Goal: Information Seeking & Learning: Learn about a topic

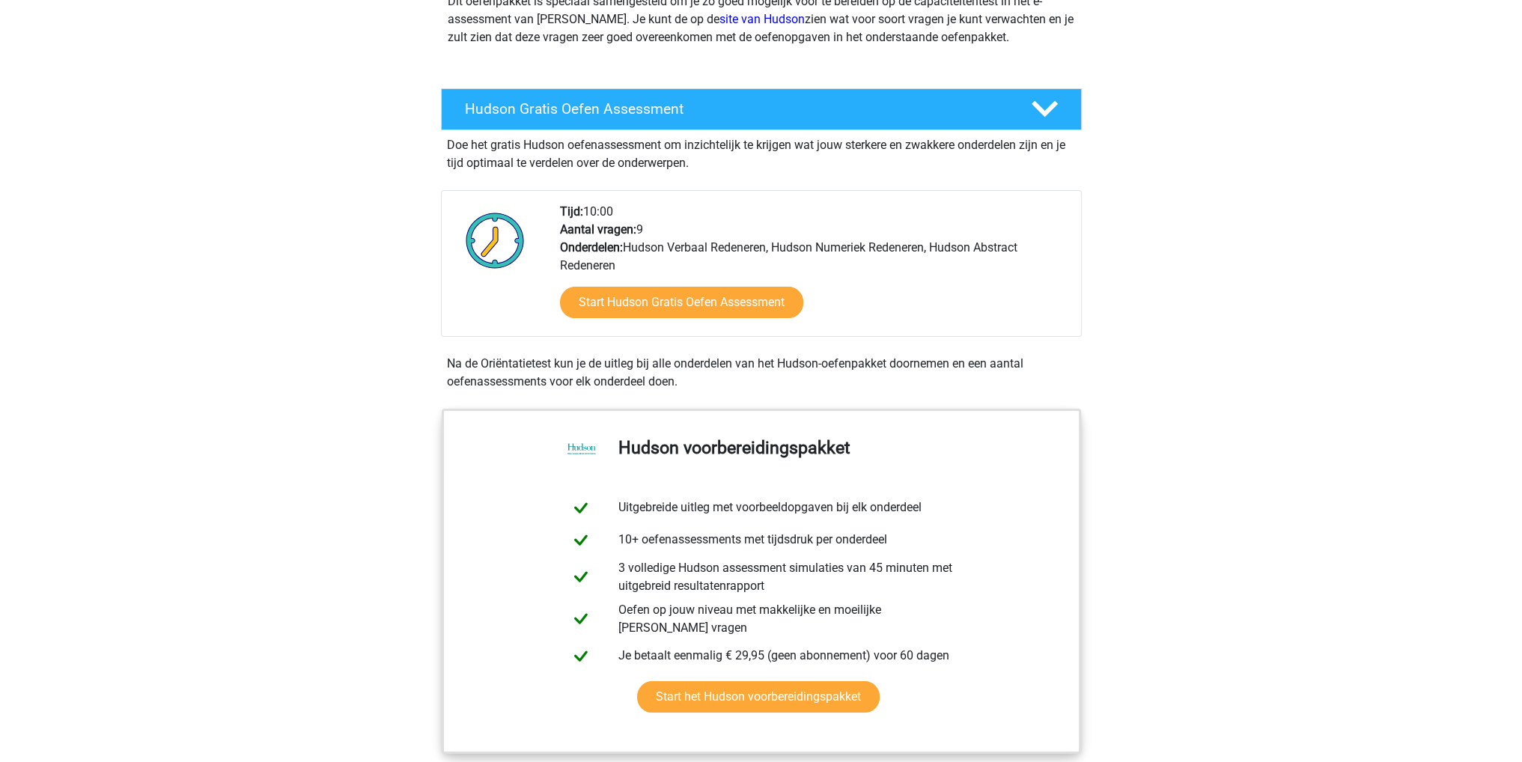
scroll to position [150, 0]
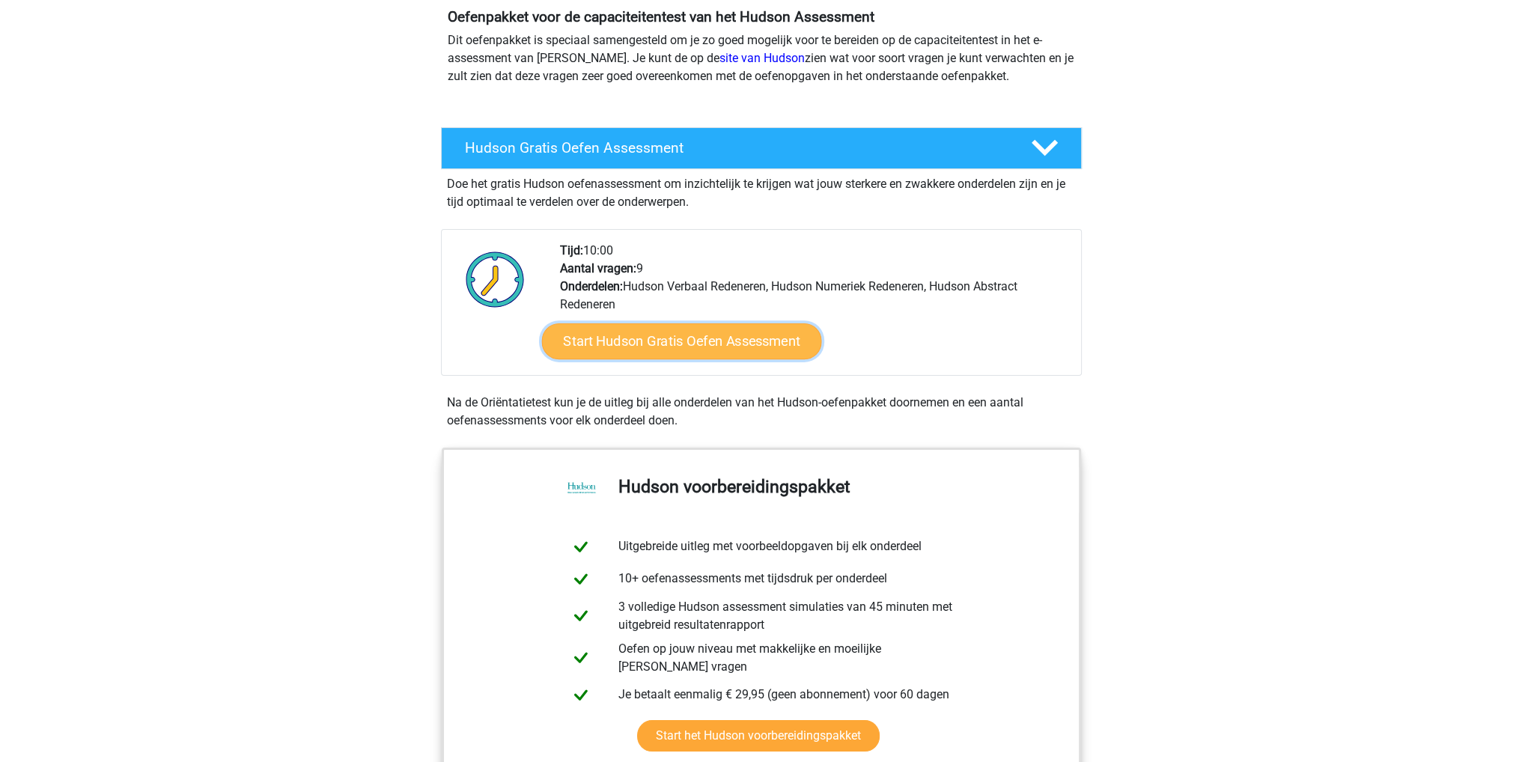
click at [728, 339] on link "Start Hudson Gratis Oefen Assessment" at bounding box center [681, 341] width 280 height 36
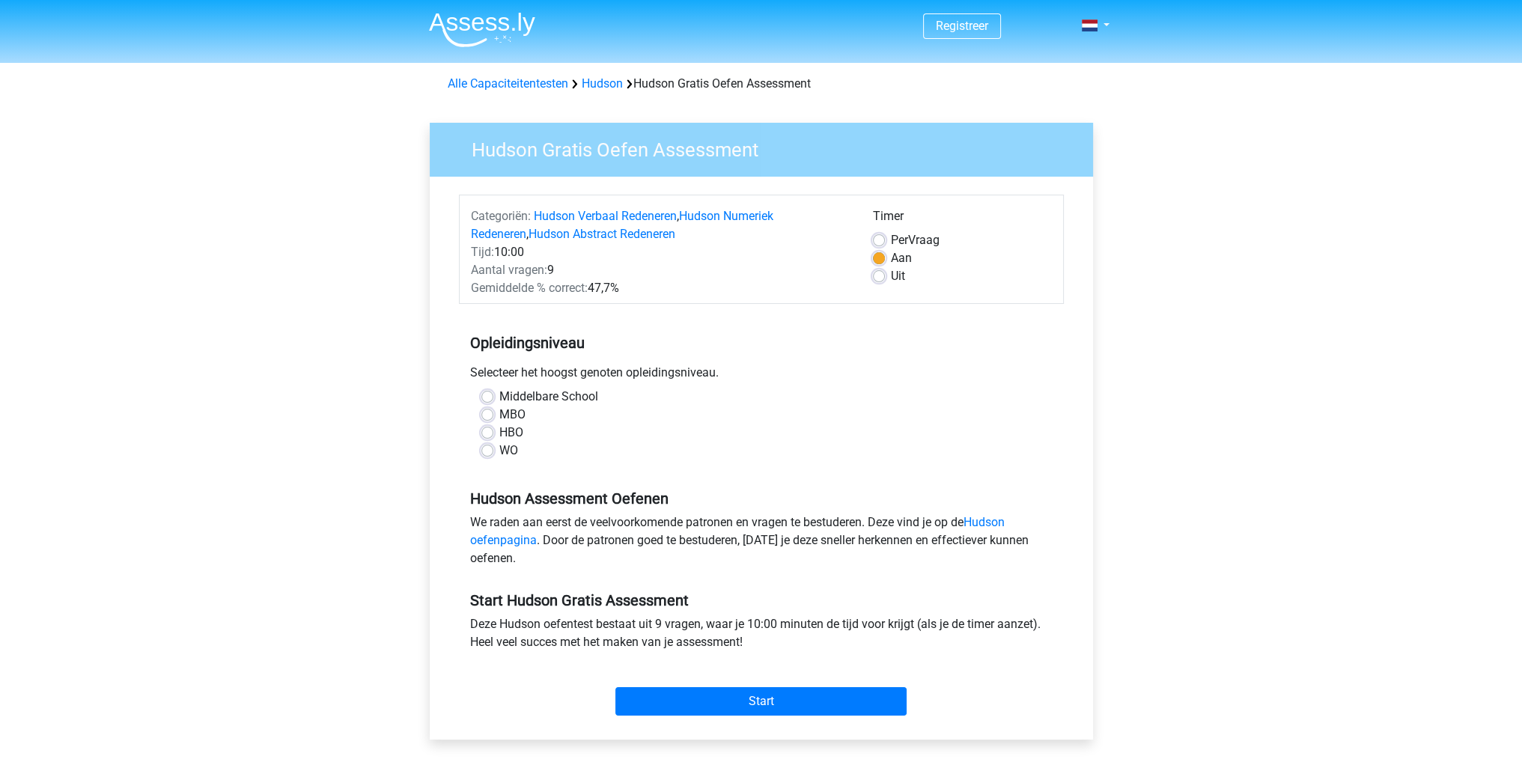
click at [499, 397] on label "Middelbare School" at bounding box center [548, 397] width 99 height 18
click at [489, 397] on input "Middelbare School" at bounding box center [487, 395] width 12 height 15
radio input "true"
click at [766, 695] on input "Start" at bounding box center [760, 701] width 291 height 28
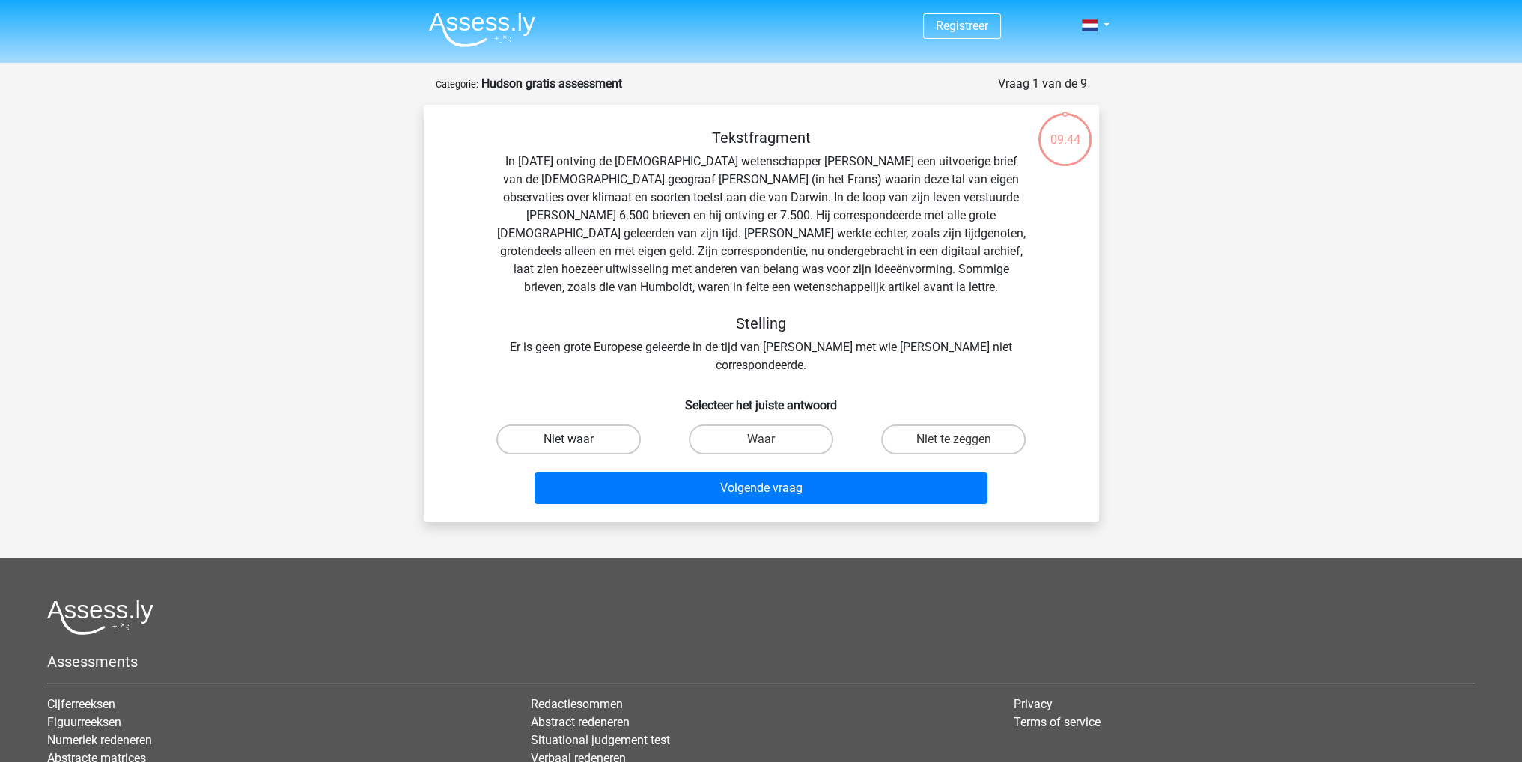
click at [596, 426] on label "Niet waar" at bounding box center [568, 439] width 144 height 30
click at [578, 439] on input "Niet waar" at bounding box center [573, 444] width 10 height 10
radio input "true"
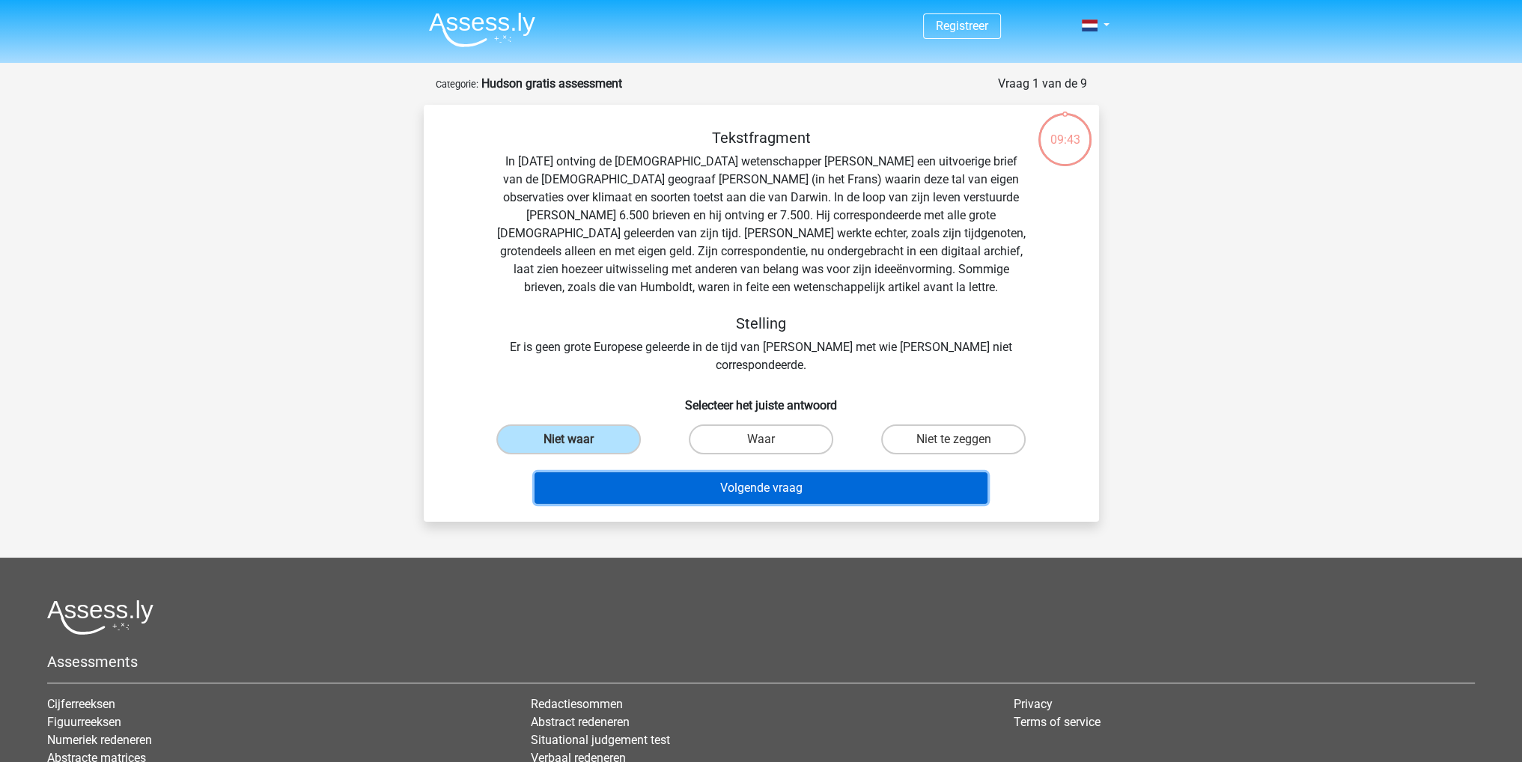
click at [773, 472] on button "Volgende vraag" at bounding box center [761, 487] width 453 height 31
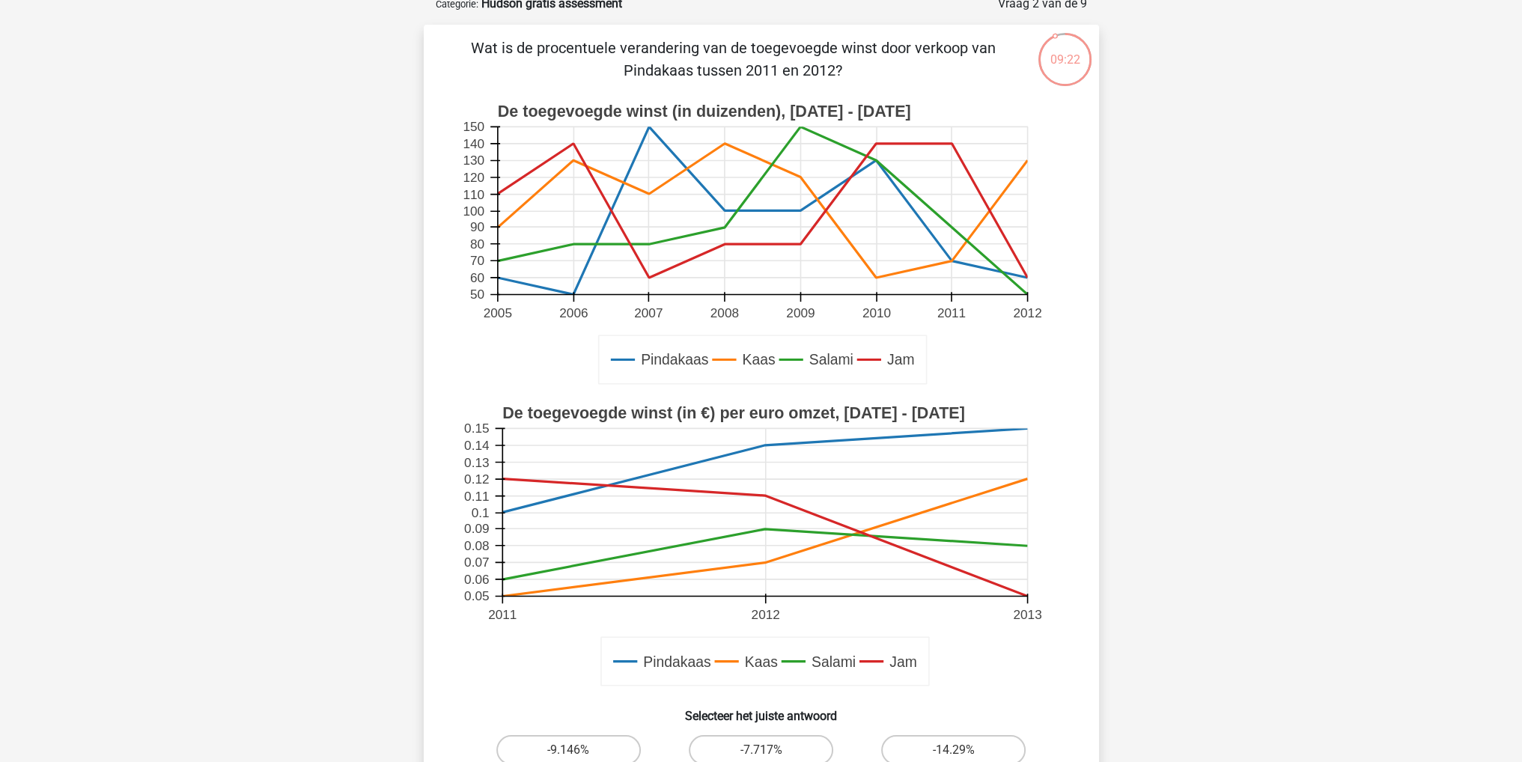
scroll to position [150, 0]
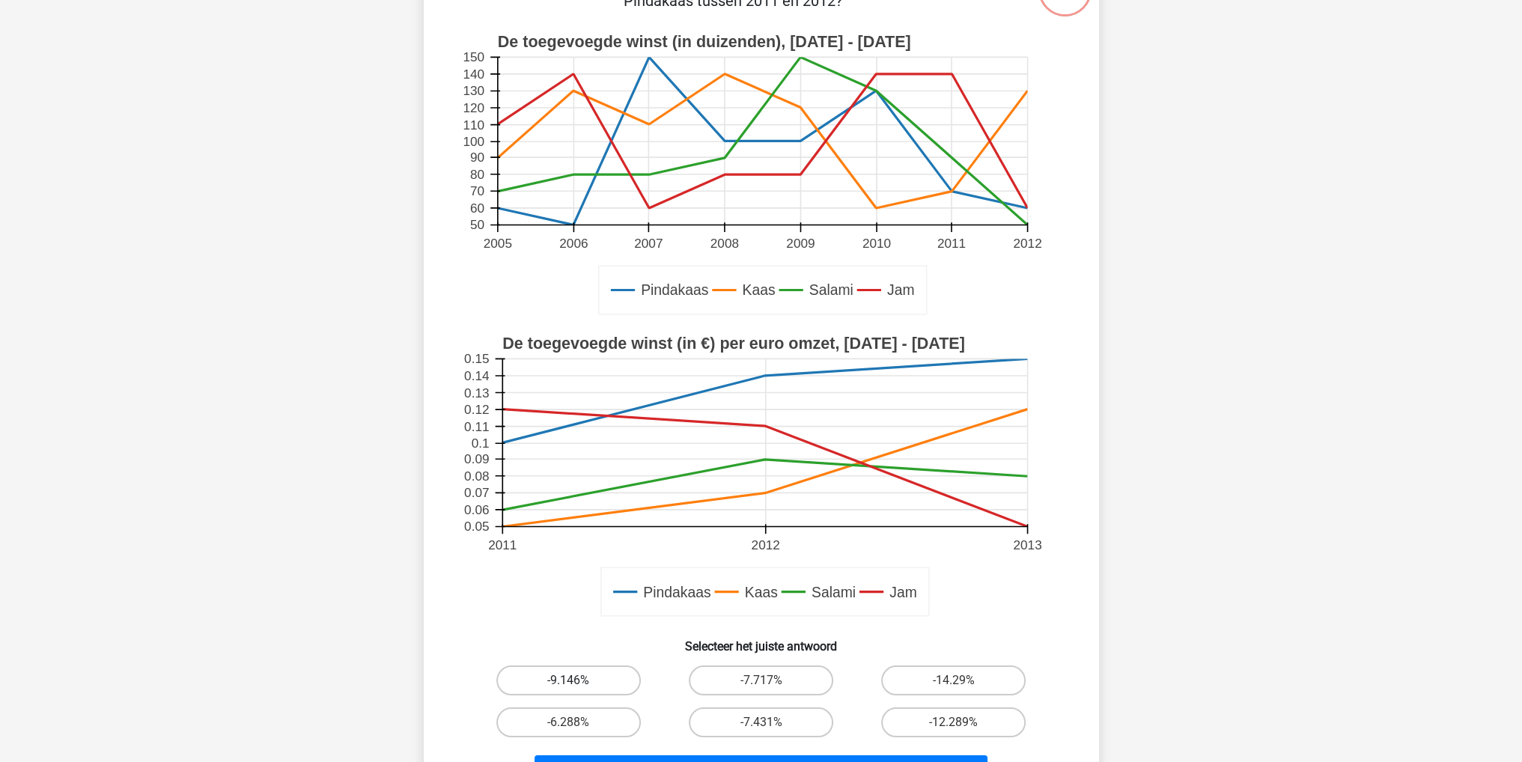
click at [605, 680] on label "-9.146%" at bounding box center [568, 681] width 144 height 30
click at [578, 680] on input "-9.146%" at bounding box center [573, 685] width 10 height 10
radio input "true"
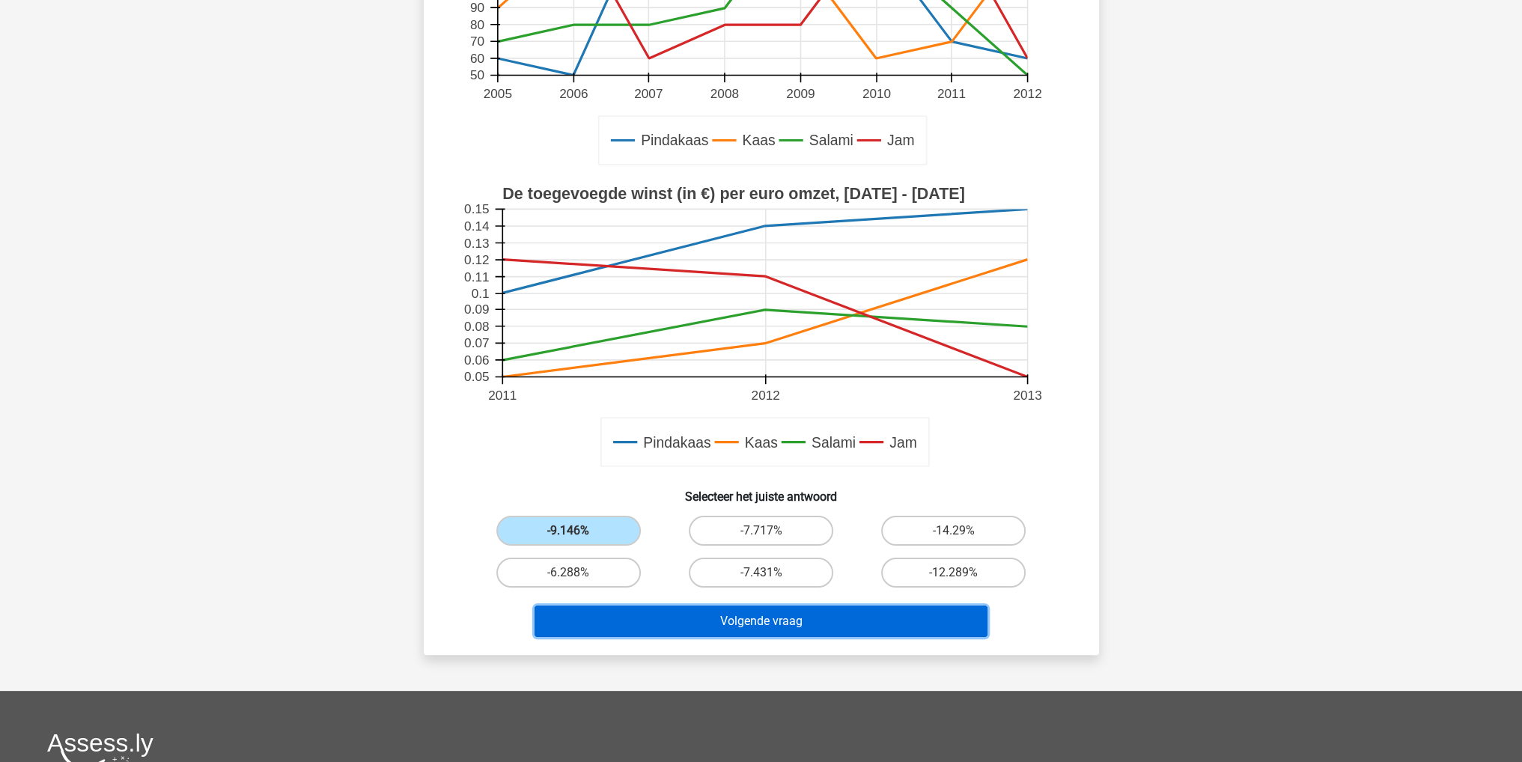
click at [779, 619] on button "Volgende vraag" at bounding box center [761, 621] width 453 height 31
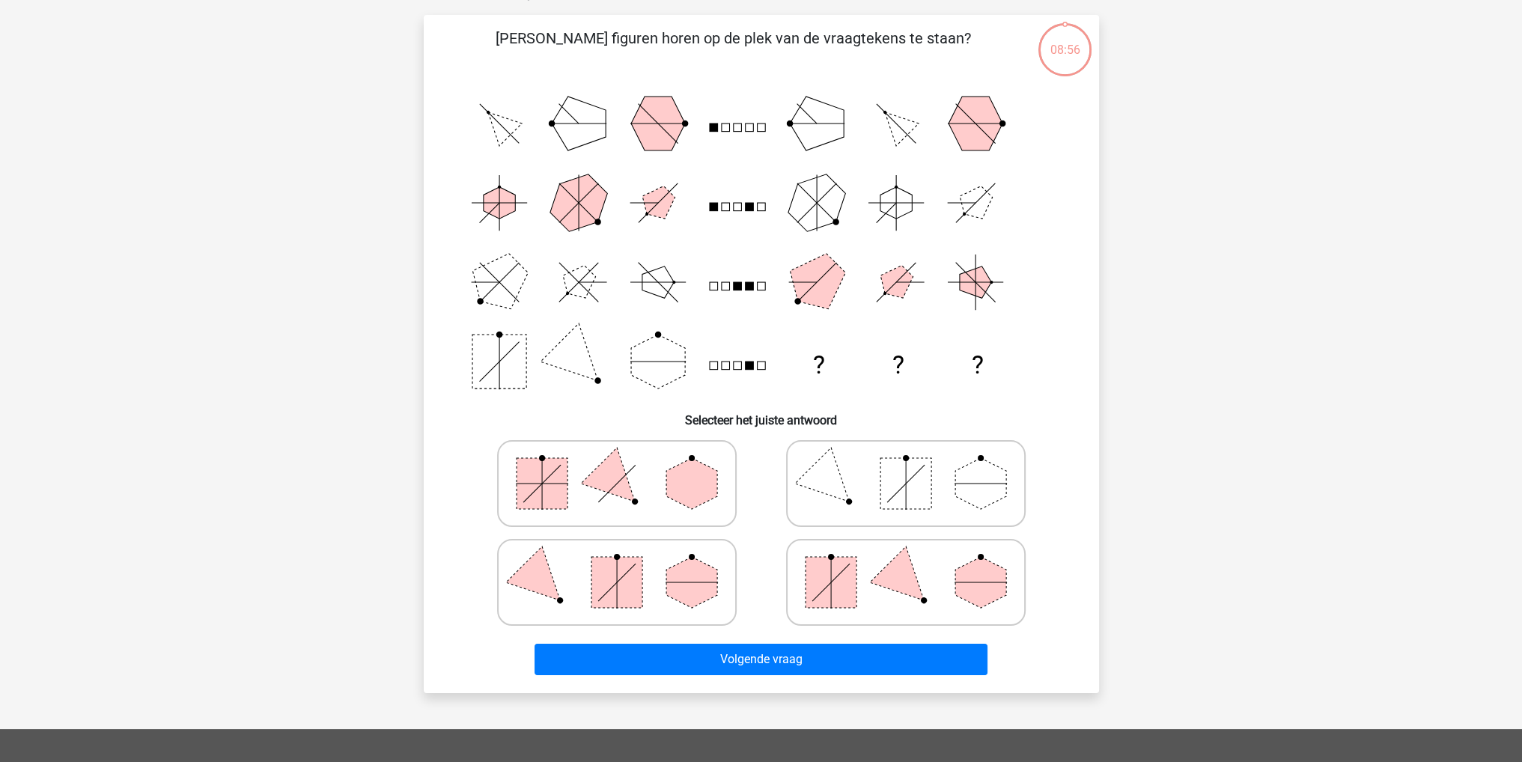
scroll to position [75, 0]
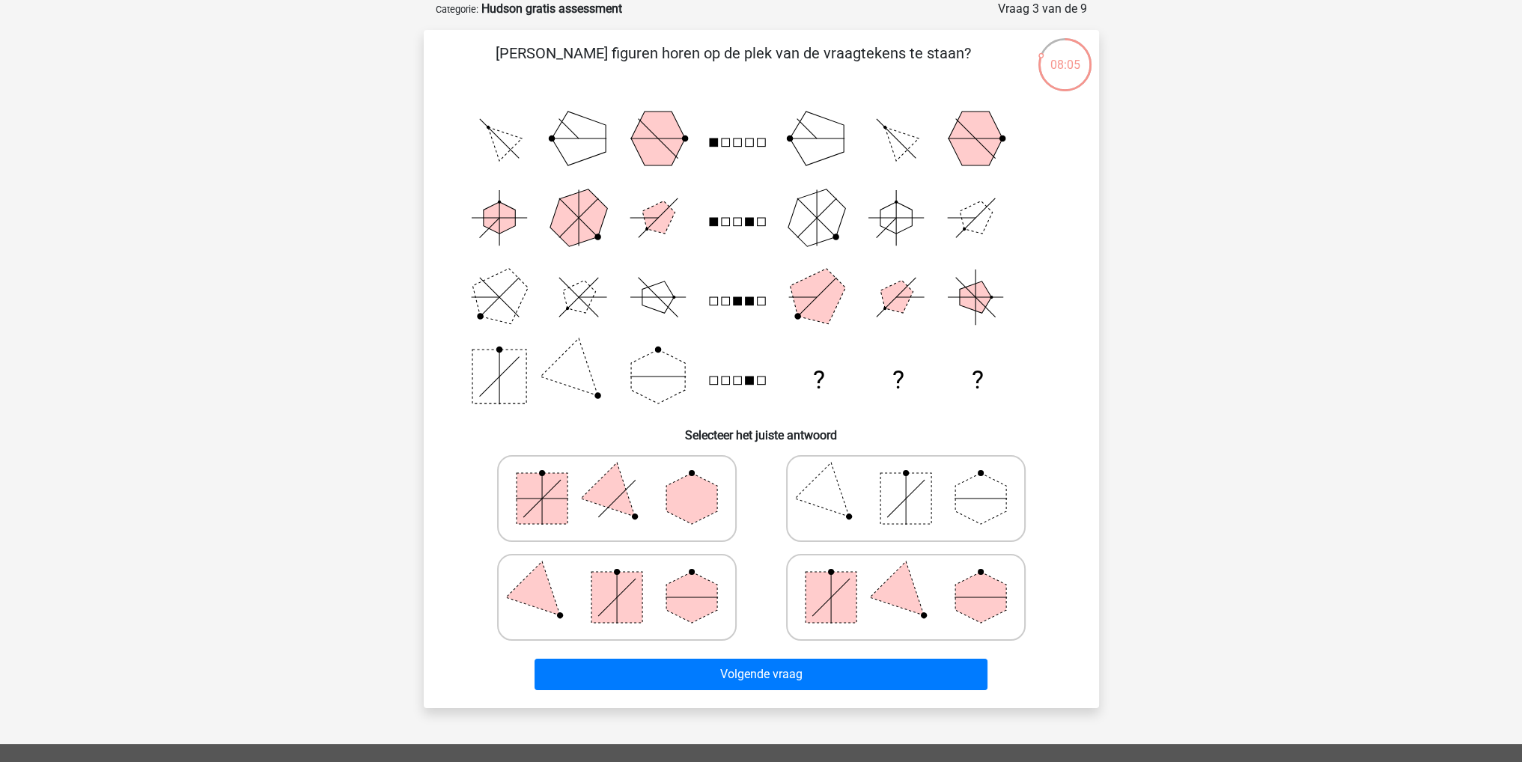
click at [677, 490] on polygon at bounding box center [691, 498] width 51 height 51
click at [627, 480] on input "radio" at bounding box center [622, 475] width 10 height 10
radio input "true"
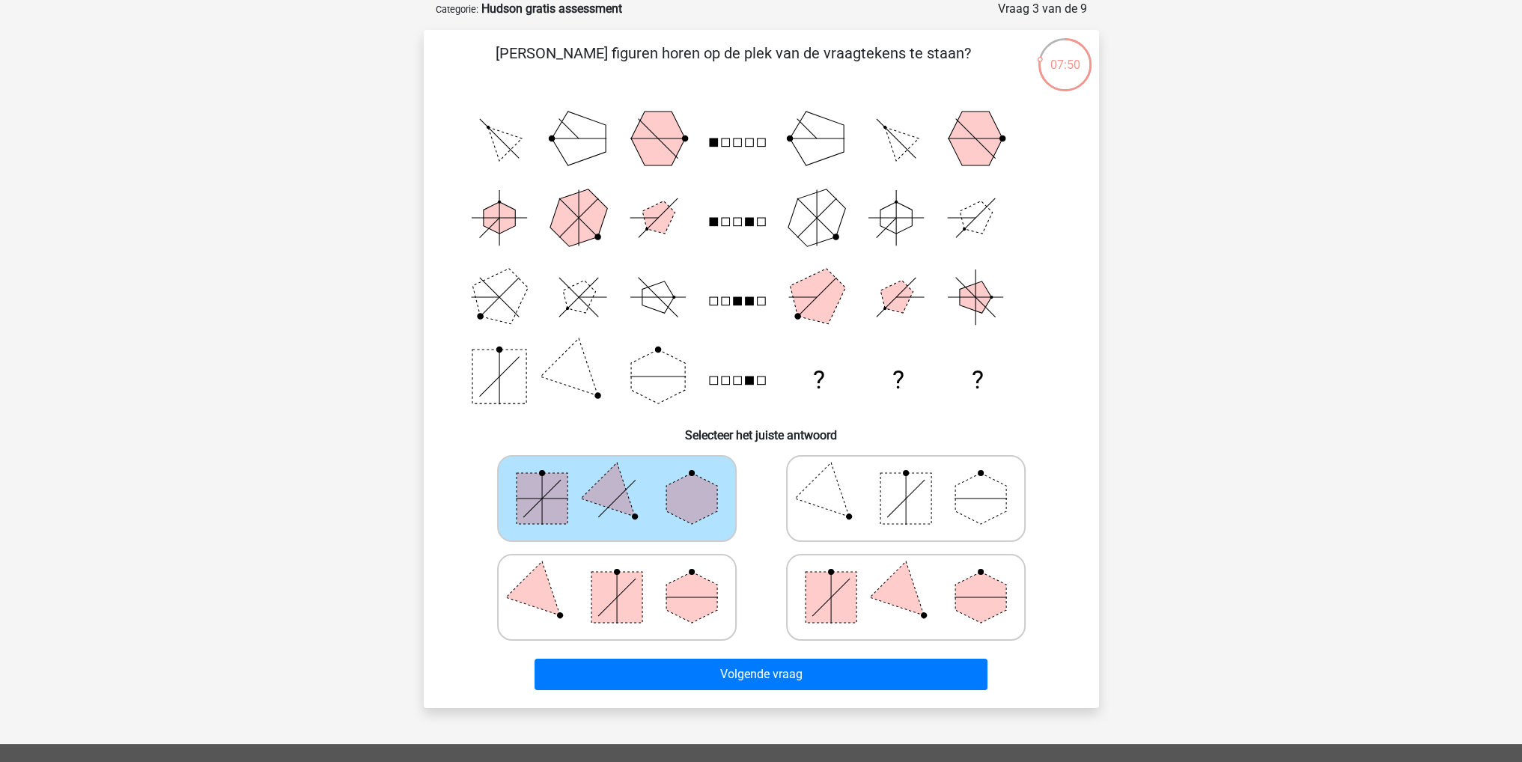
click at [631, 594] on rect at bounding box center [616, 597] width 51 height 51
click at [627, 579] on input "radio" at bounding box center [622, 574] width 10 height 10
radio input "true"
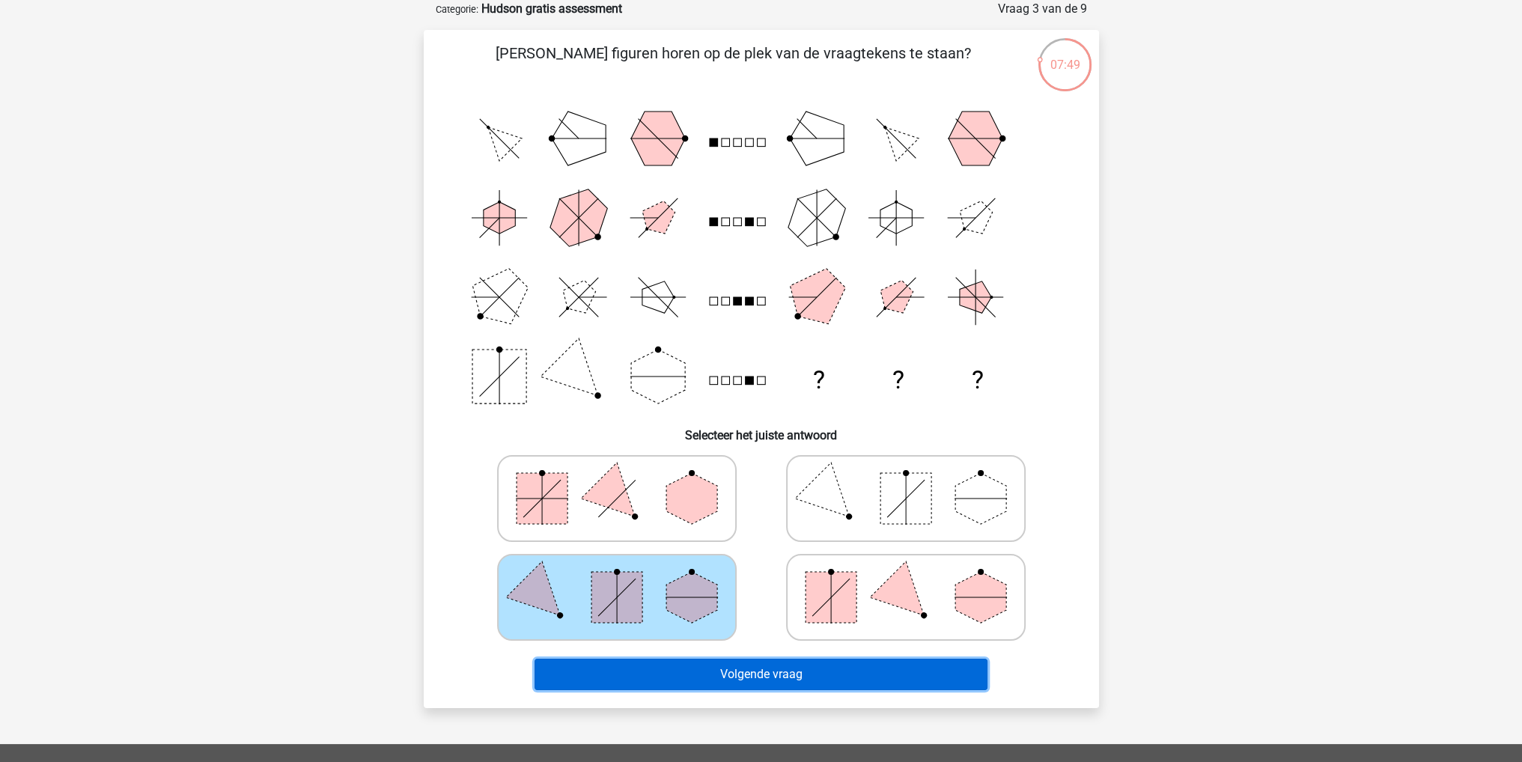
click at [792, 679] on button "Volgende vraag" at bounding box center [761, 674] width 453 height 31
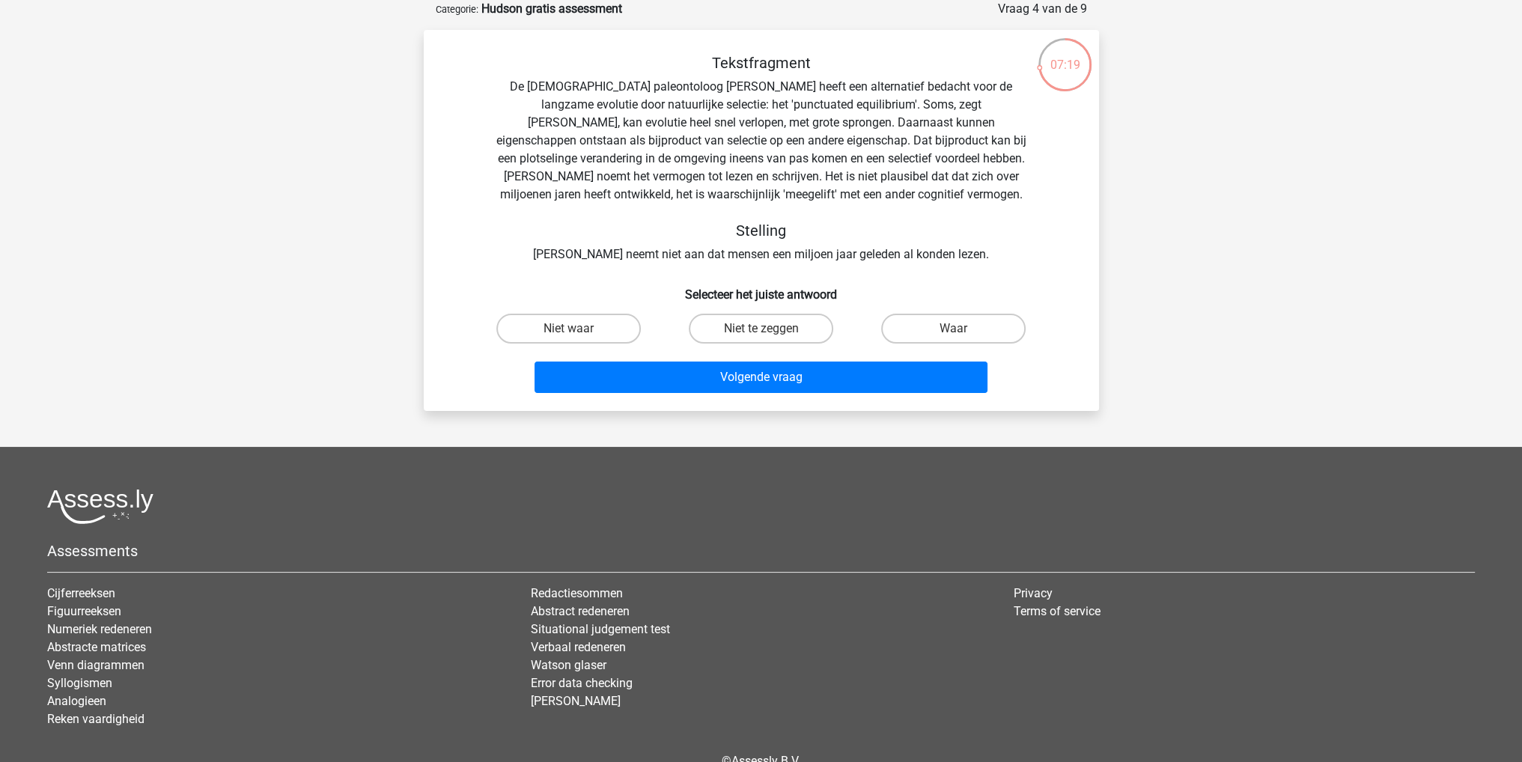
drag, startPoint x: 978, startPoint y: 332, endPoint x: 943, endPoint y: 343, distance: 36.0
click at [978, 332] on label "Waar" at bounding box center [953, 329] width 144 height 30
click at [963, 332] on input "Waar" at bounding box center [959, 334] width 10 height 10
radio input "true"
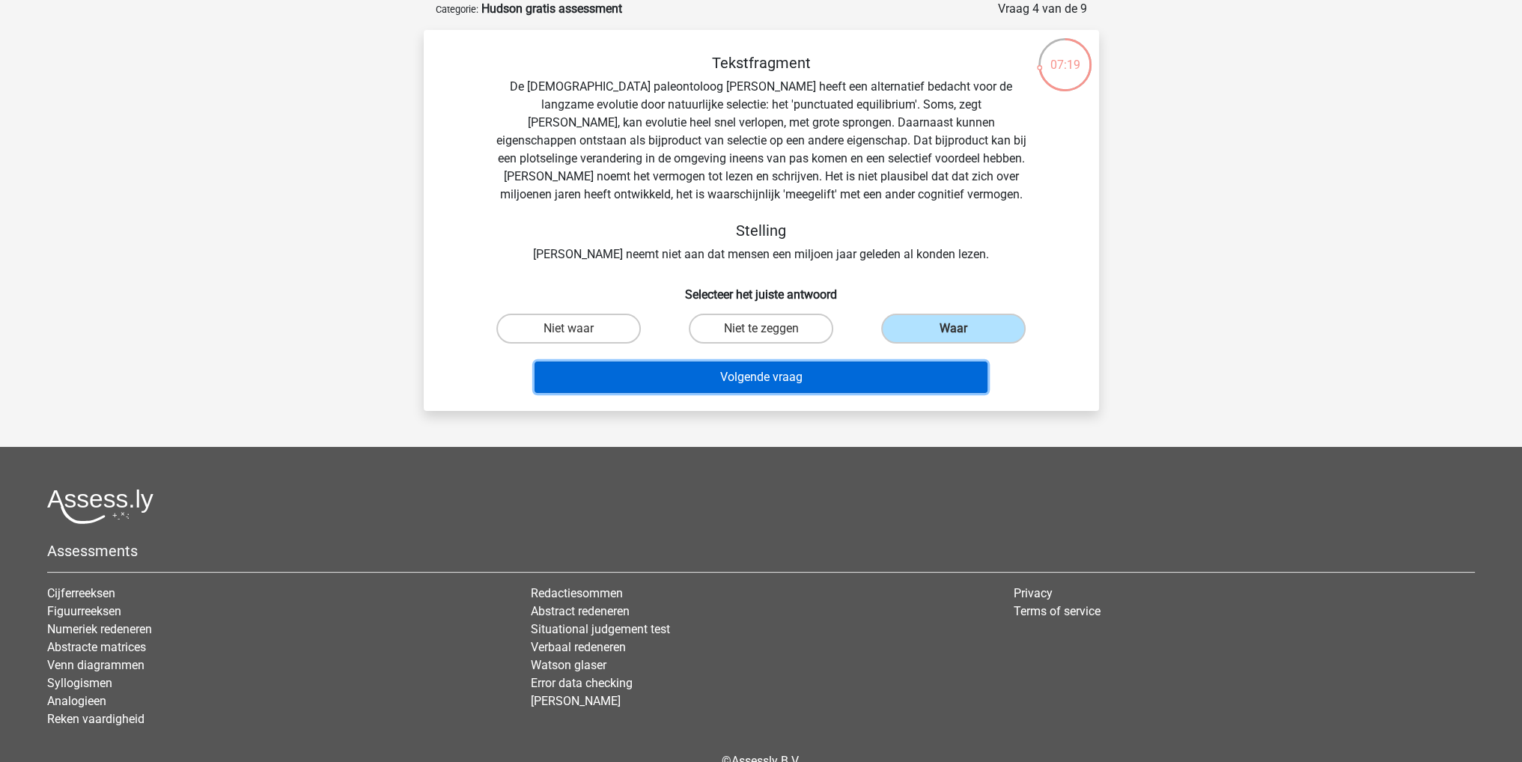
click at [796, 376] on button "Volgende vraag" at bounding box center [761, 377] width 453 height 31
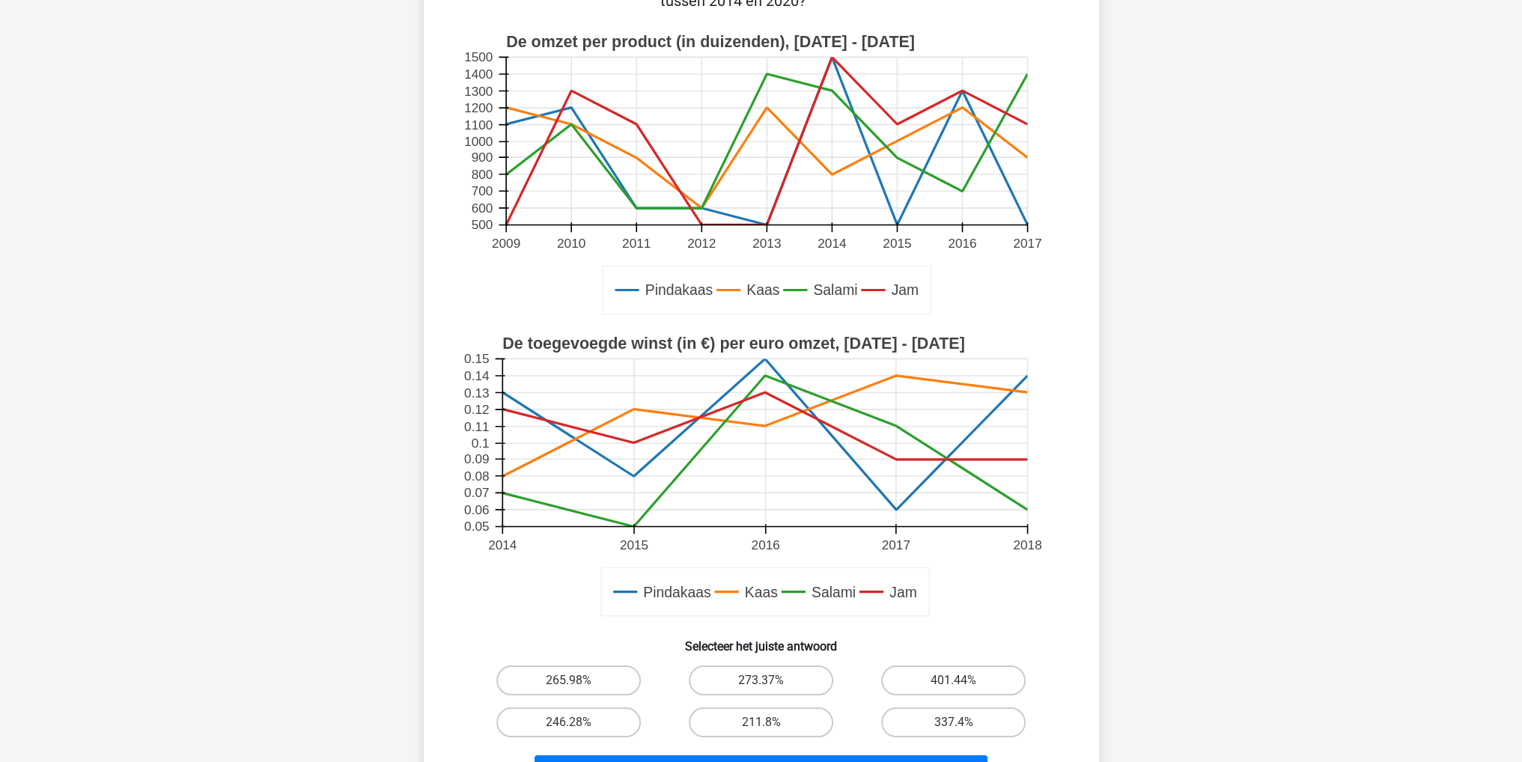
scroll to position [299, 0]
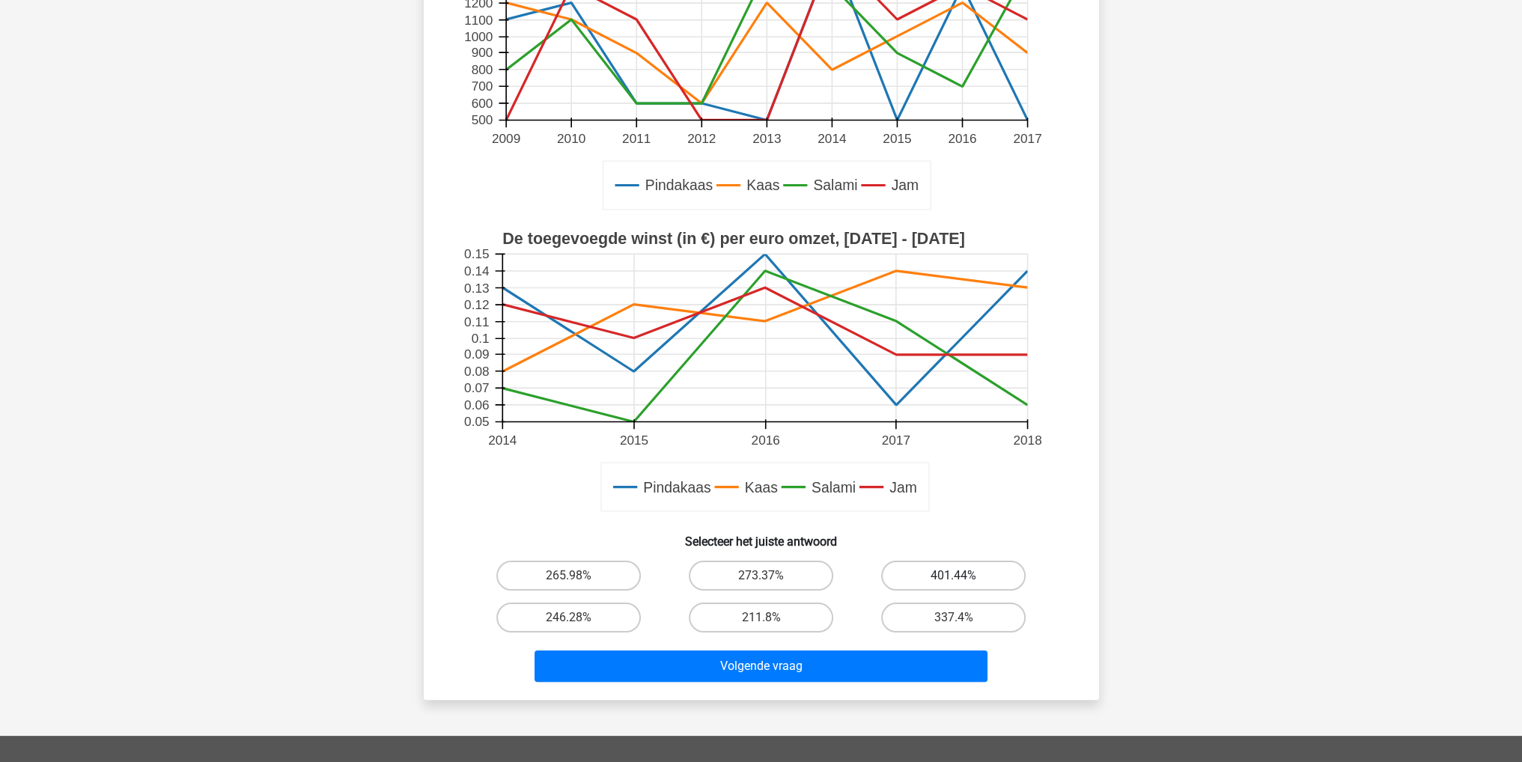
click at [940, 570] on label "401.44%" at bounding box center [953, 576] width 144 height 30
click at [954, 576] on input "401.44%" at bounding box center [959, 581] width 10 height 10
radio input "true"
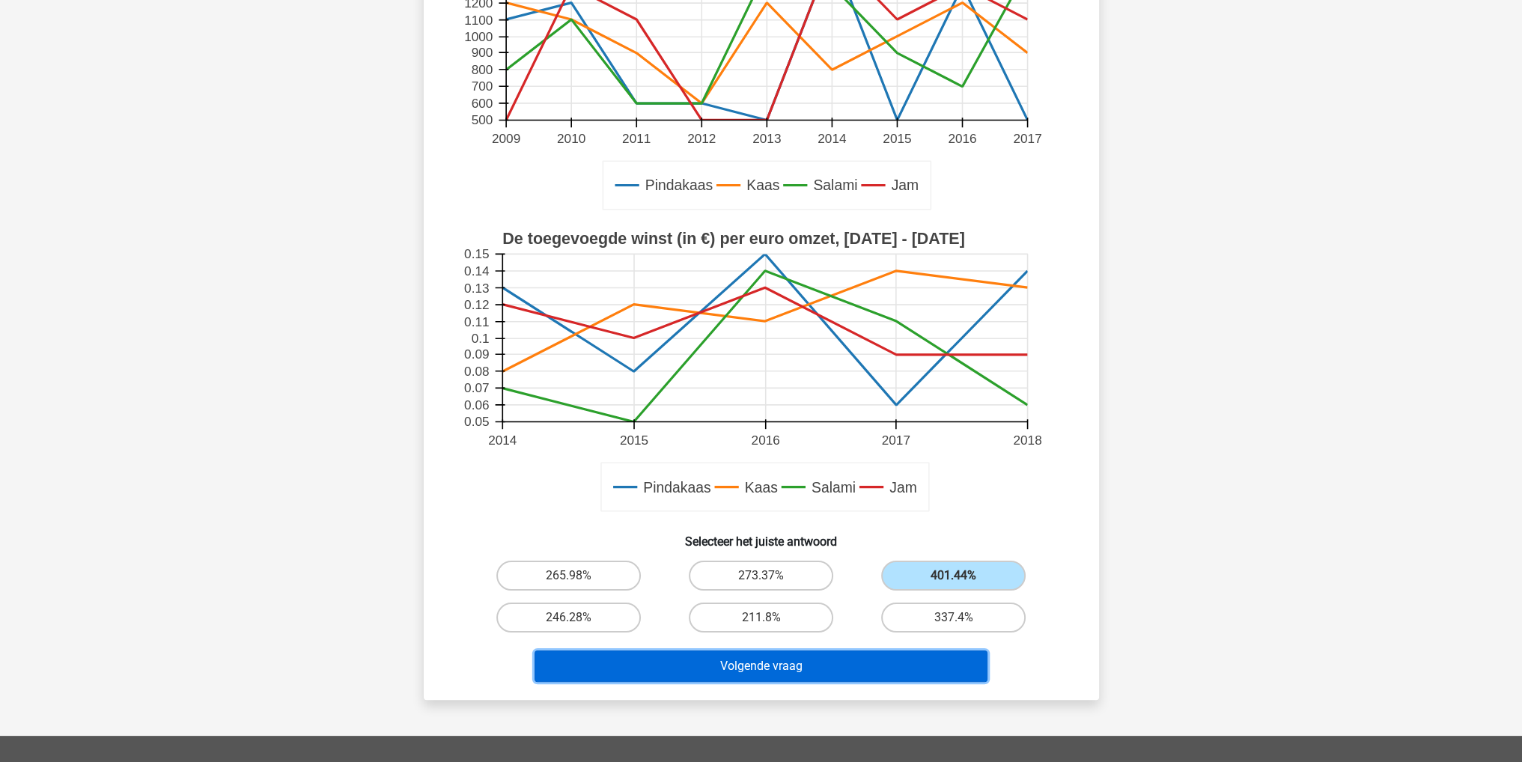
click at [790, 662] on button "Volgende vraag" at bounding box center [761, 666] width 453 height 31
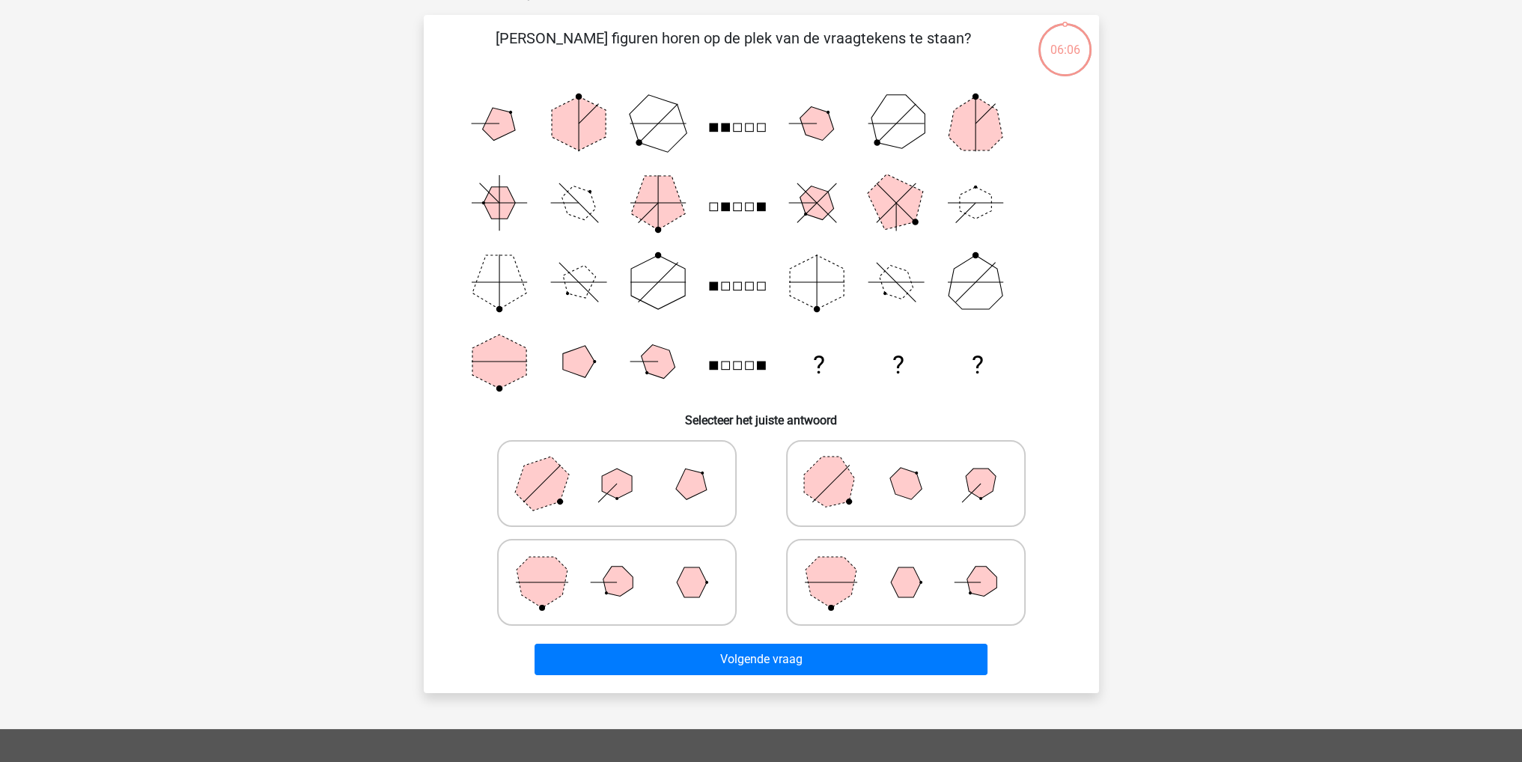
scroll to position [75, 0]
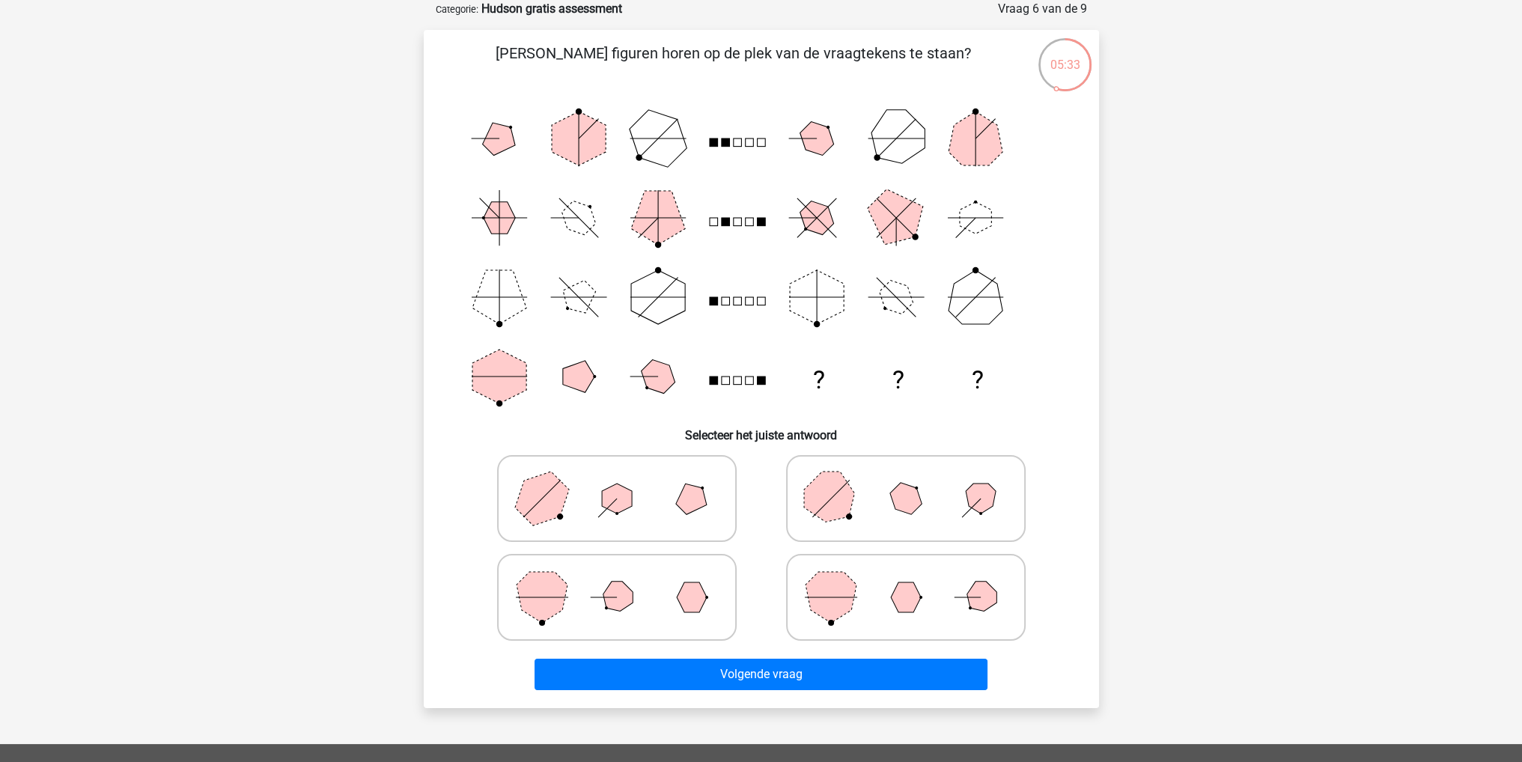
click at [654, 508] on icon at bounding box center [617, 498] width 225 height 75
click at [627, 480] on input "radio" at bounding box center [622, 475] width 10 height 10
radio input "true"
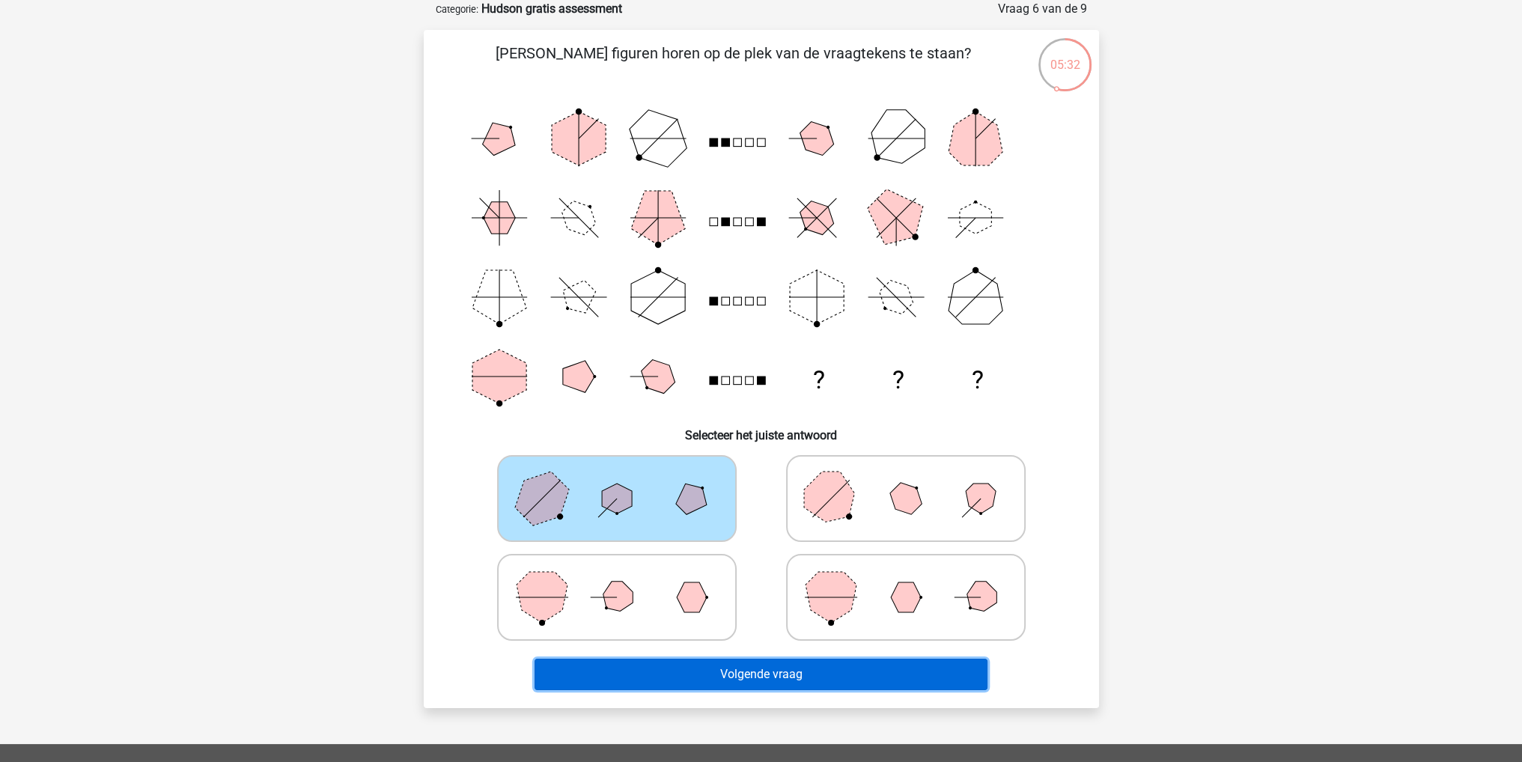
click at [776, 673] on button "Volgende vraag" at bounding box center [761, 674] width 453 height 31
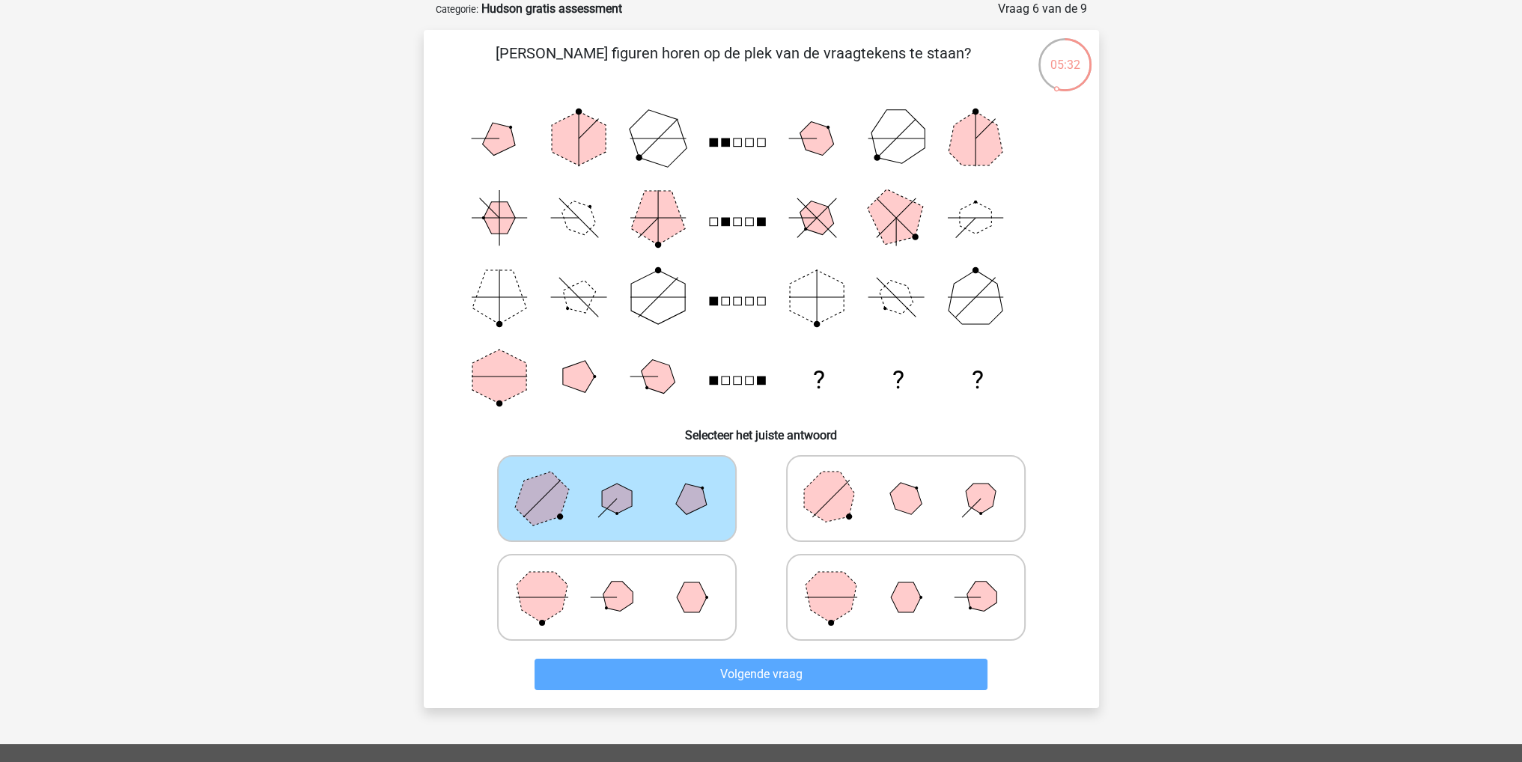
scroll to position [64, 0]
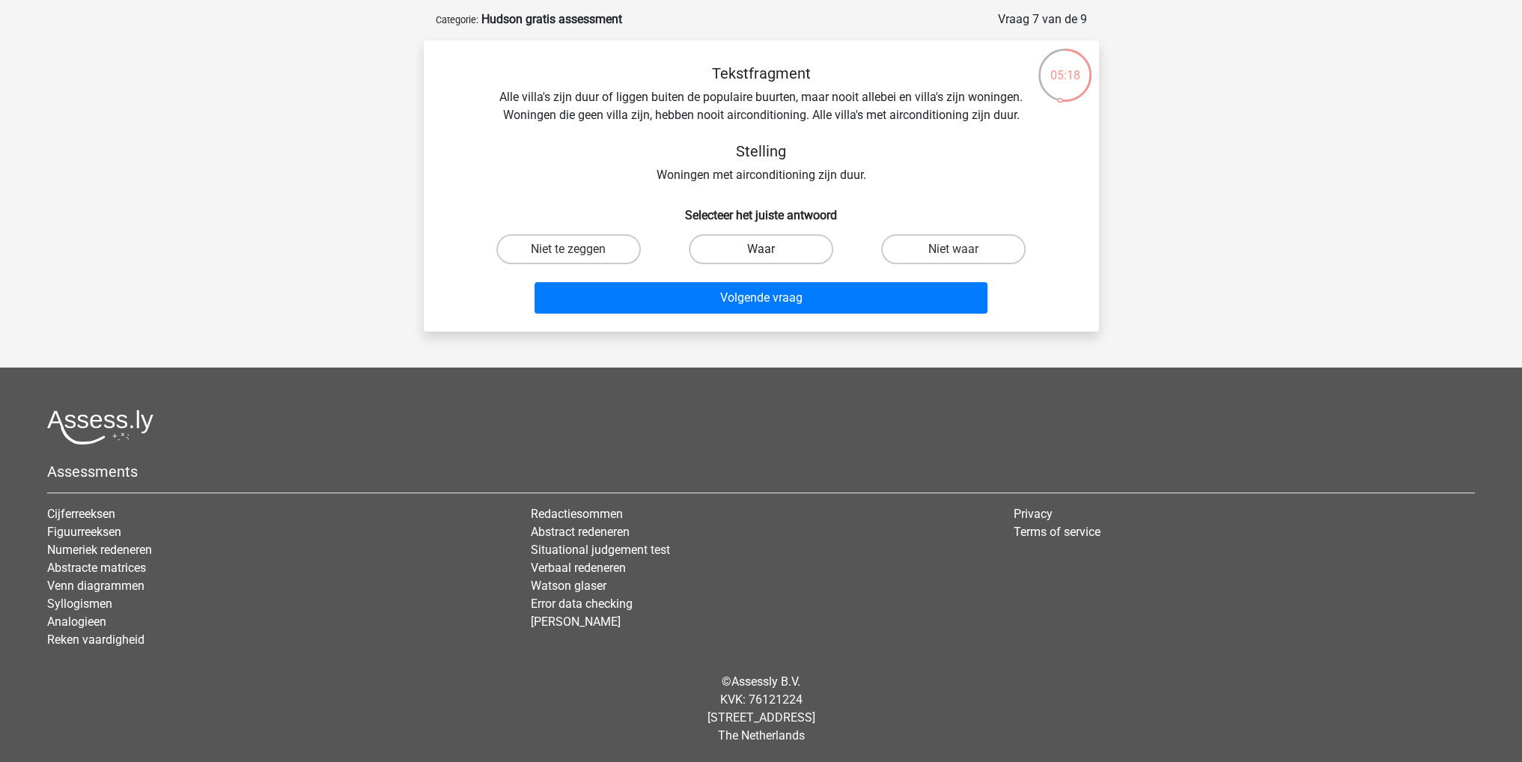
click at [758, 248] on label "Waar" at bounding box center [761, 249] width 144 height 30
click at [761, 249] on input "Waar" at bounding box center [766, 254] width 10 height 10
radio input "true"
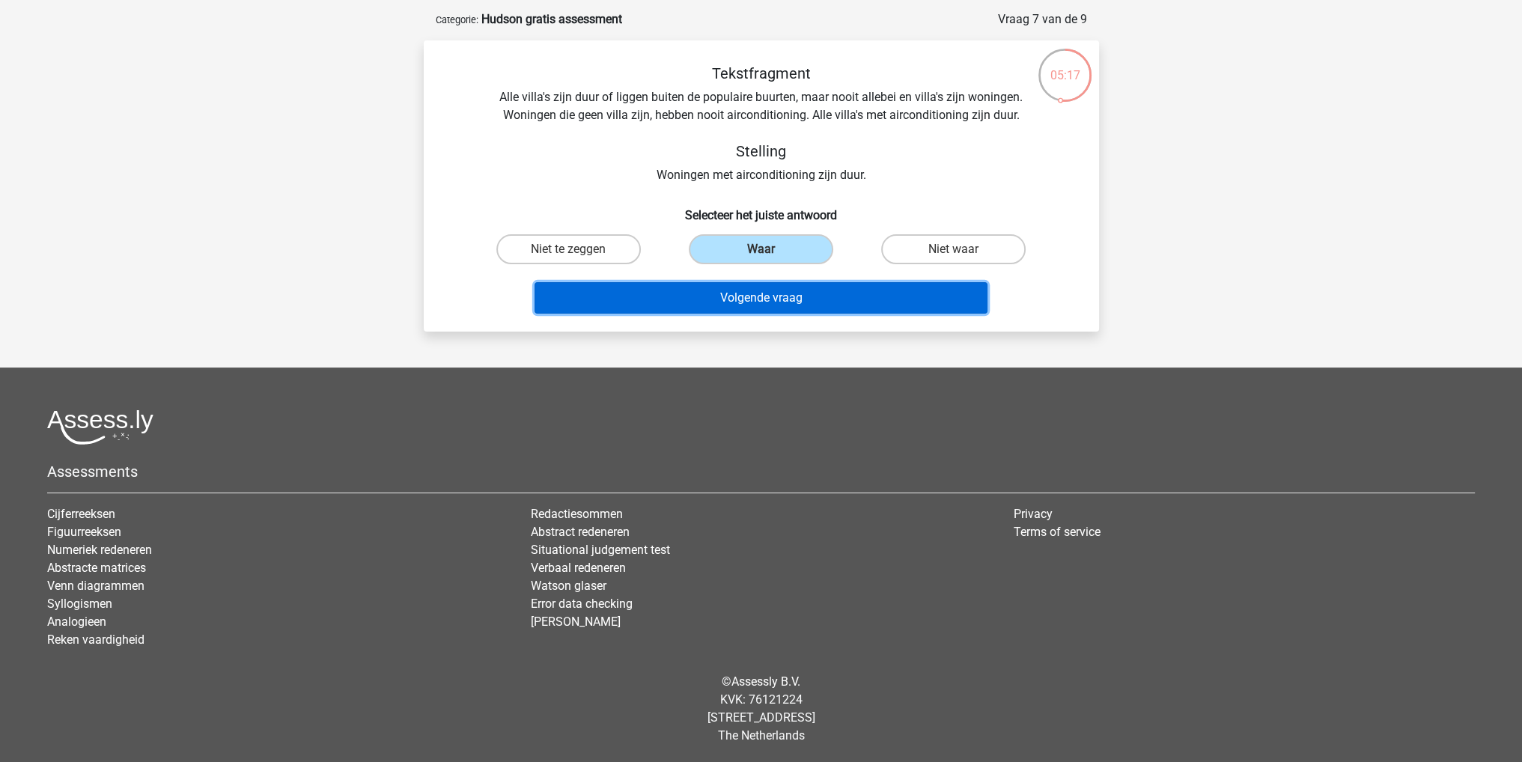
click at [770, 299] on button "Volgende vraag" at bounding box center [761, 297] width 453 height 31
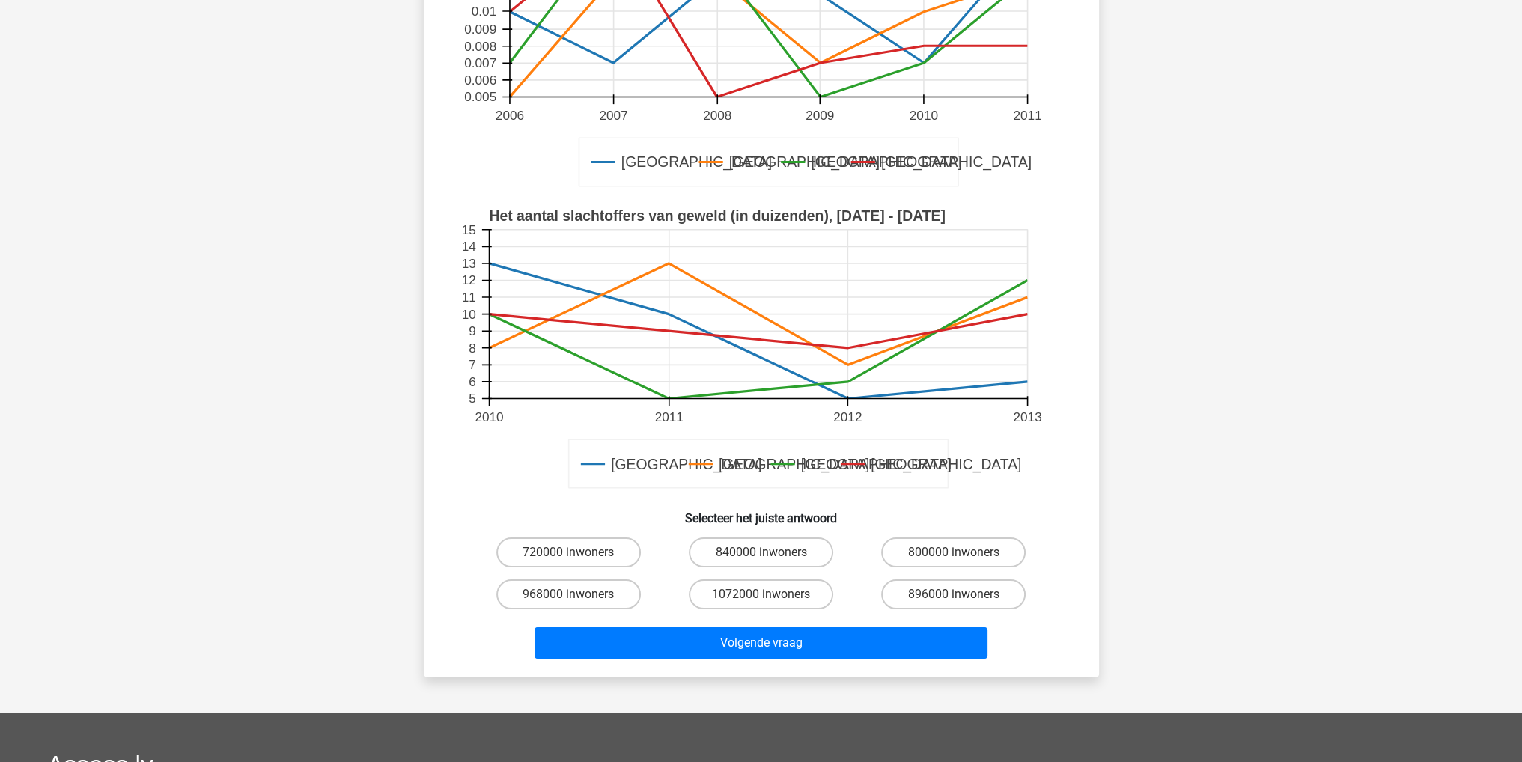
scroll to position [299, 0]
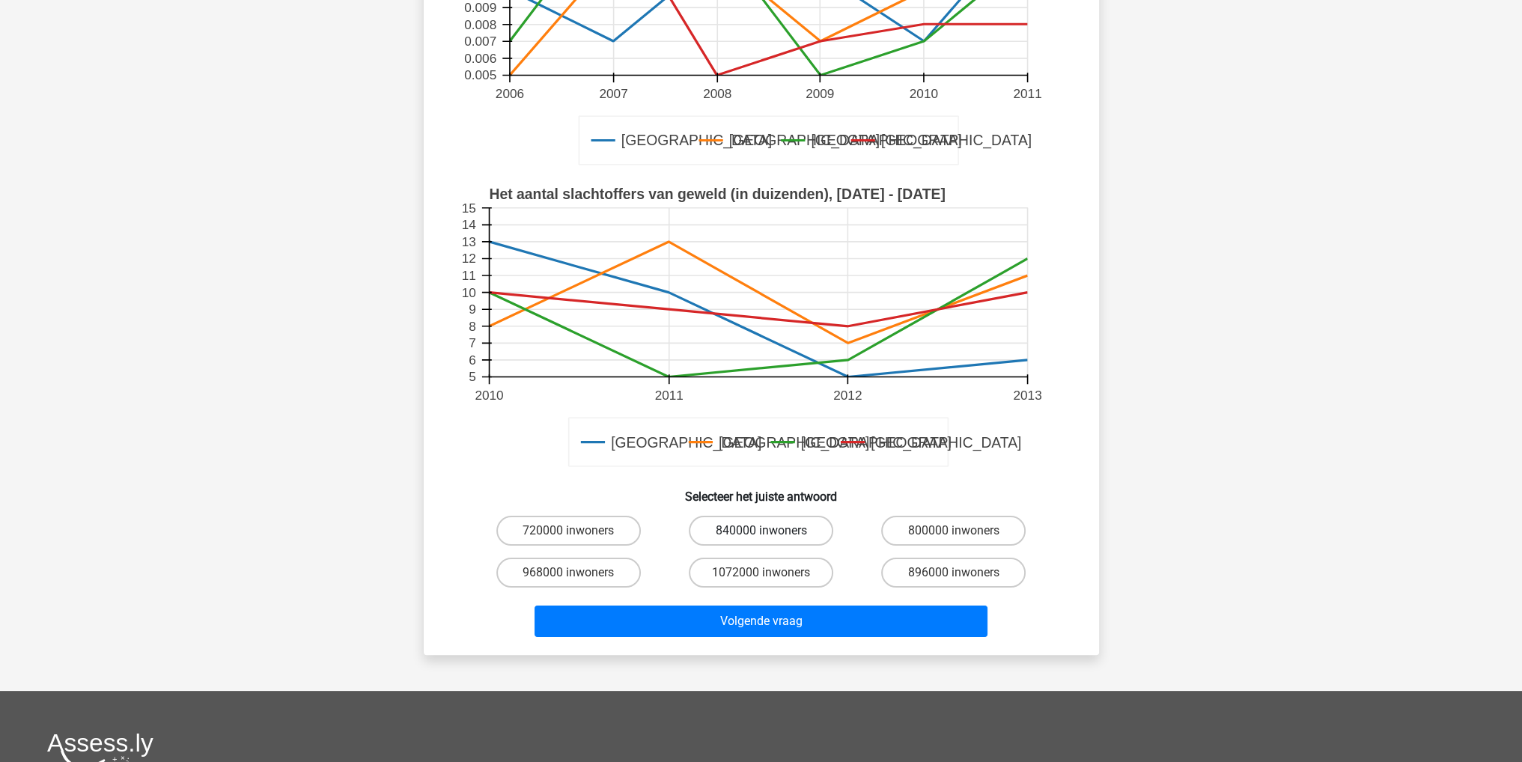
click at [757, 532] on label "840000 inwoners" at bounding box center [761, 531] width 144 height 30
click at [761, 532] on input "840000 inwoners" at bounding box center [766, 536] width 10 height 10
radio input "true"
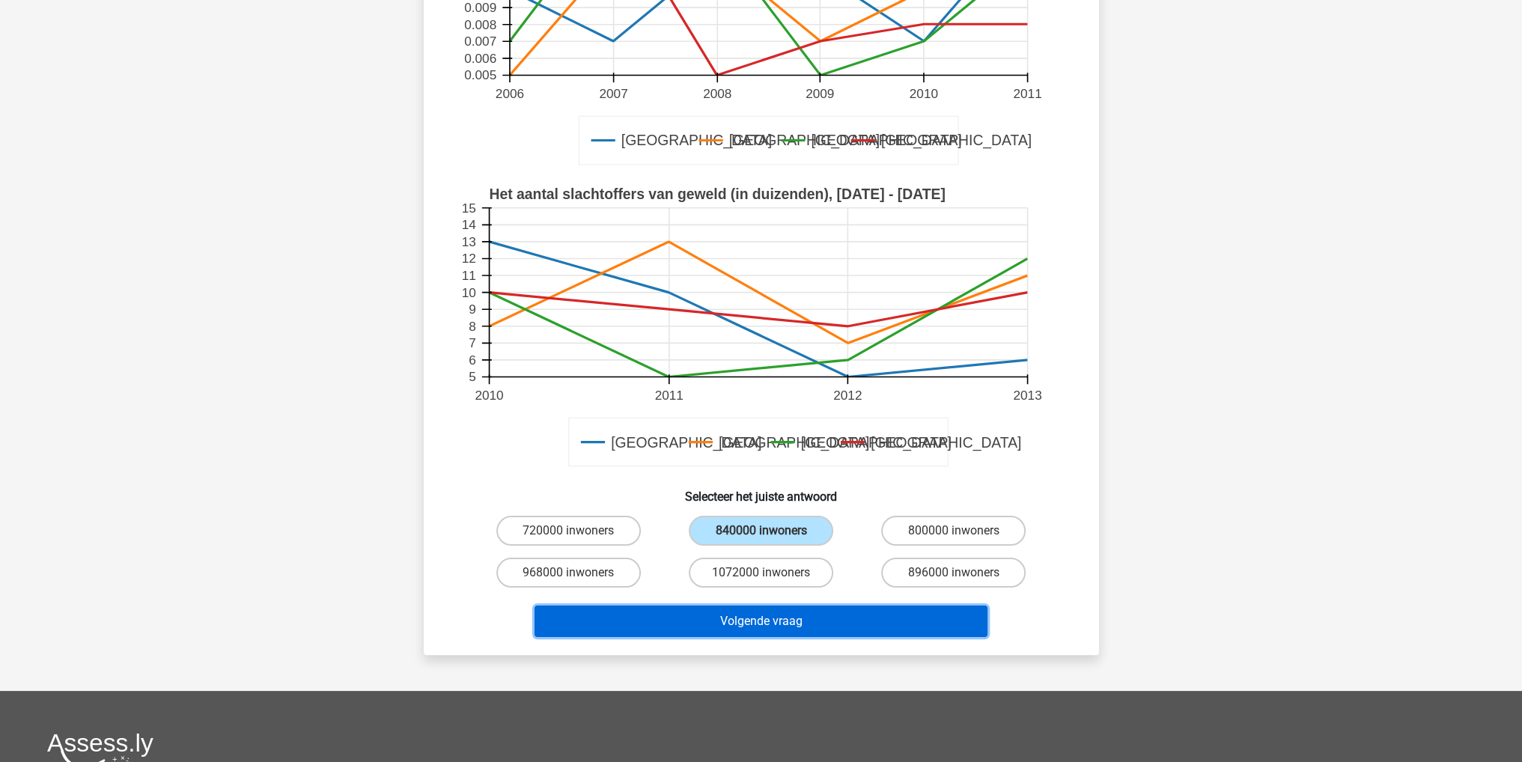
click at [806, 615] on button "Volgende vraag" at bounding box center [761, 621] width 453 height 31
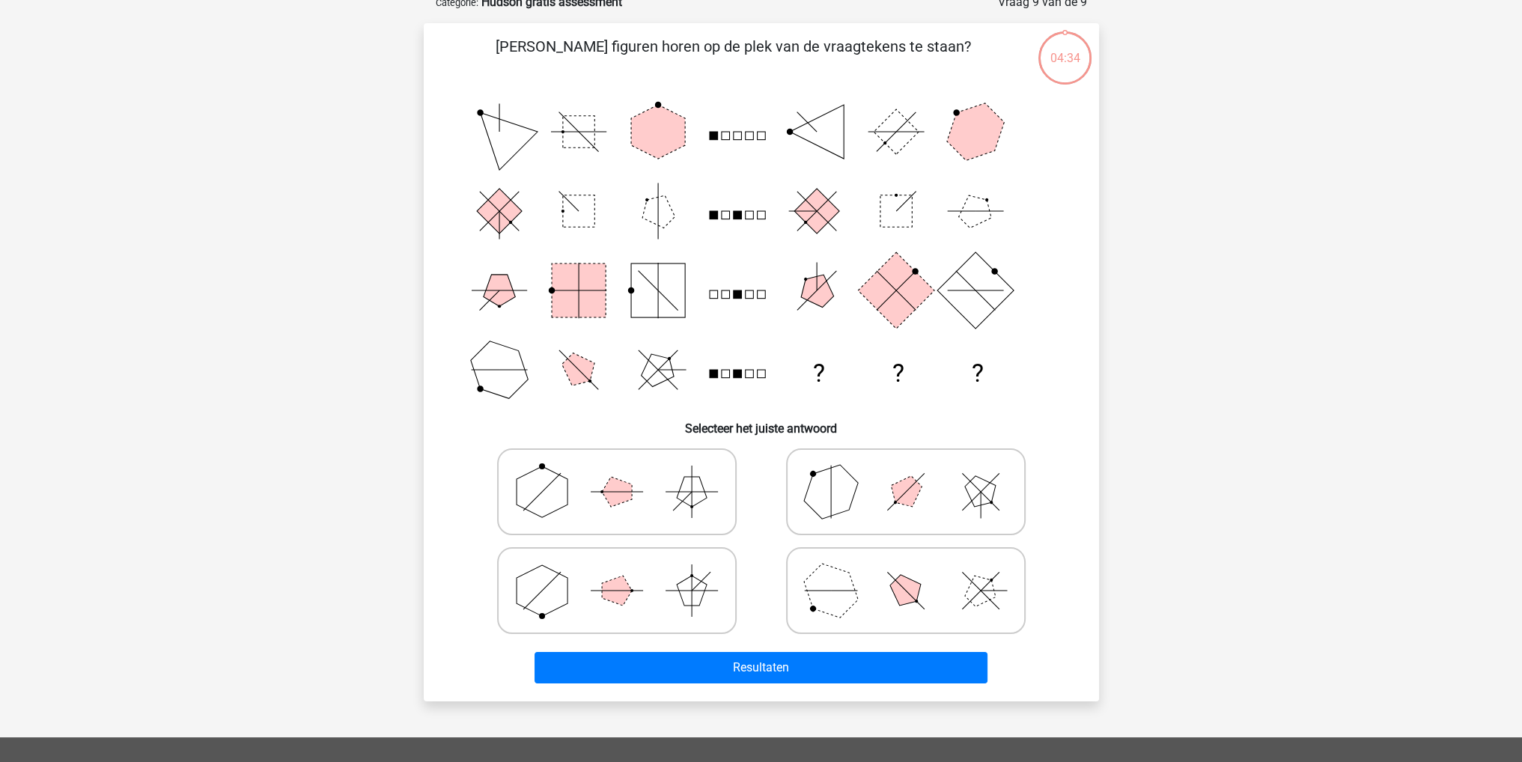
scroll to position [75, 0]
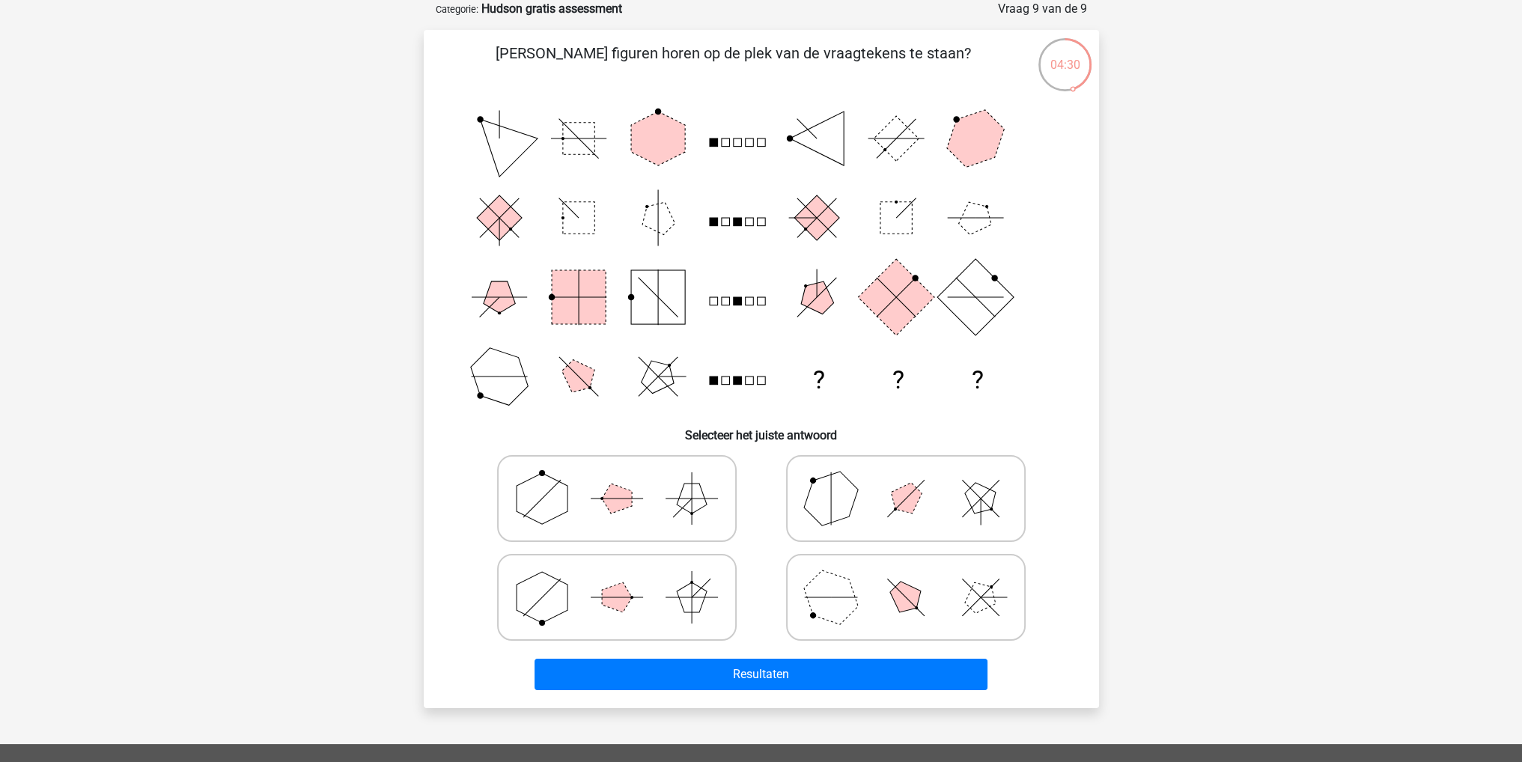
click at [856, 602] on icon at bounding box center [906, 597] width 225 height 75
click at [906, 579] on input "radio" at bounding box center [911, 574] width 10 height 10
radio input "true"
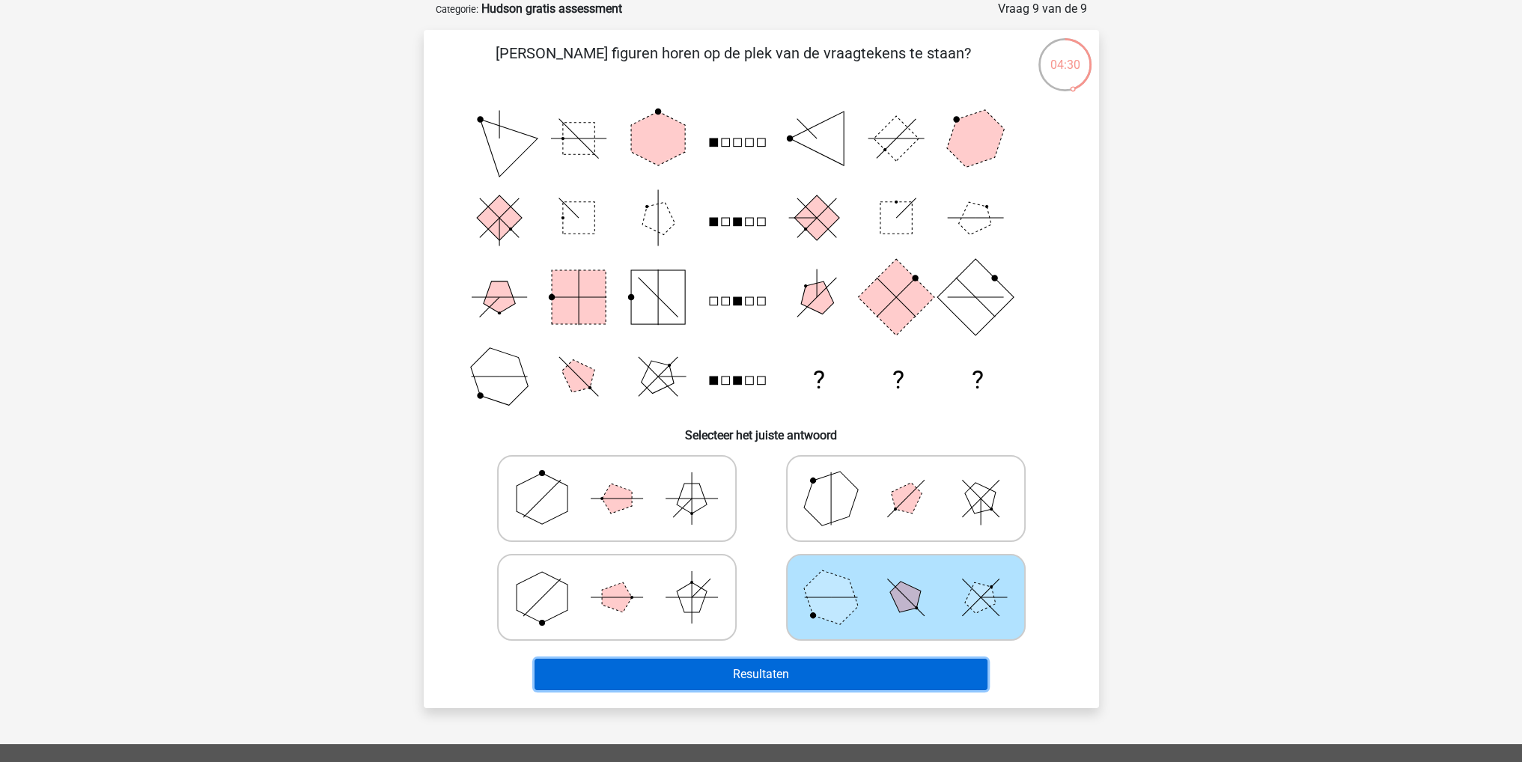
click at [761, 672] on button "Resultaten" at bounding box center [761, 674] width 453 height 31
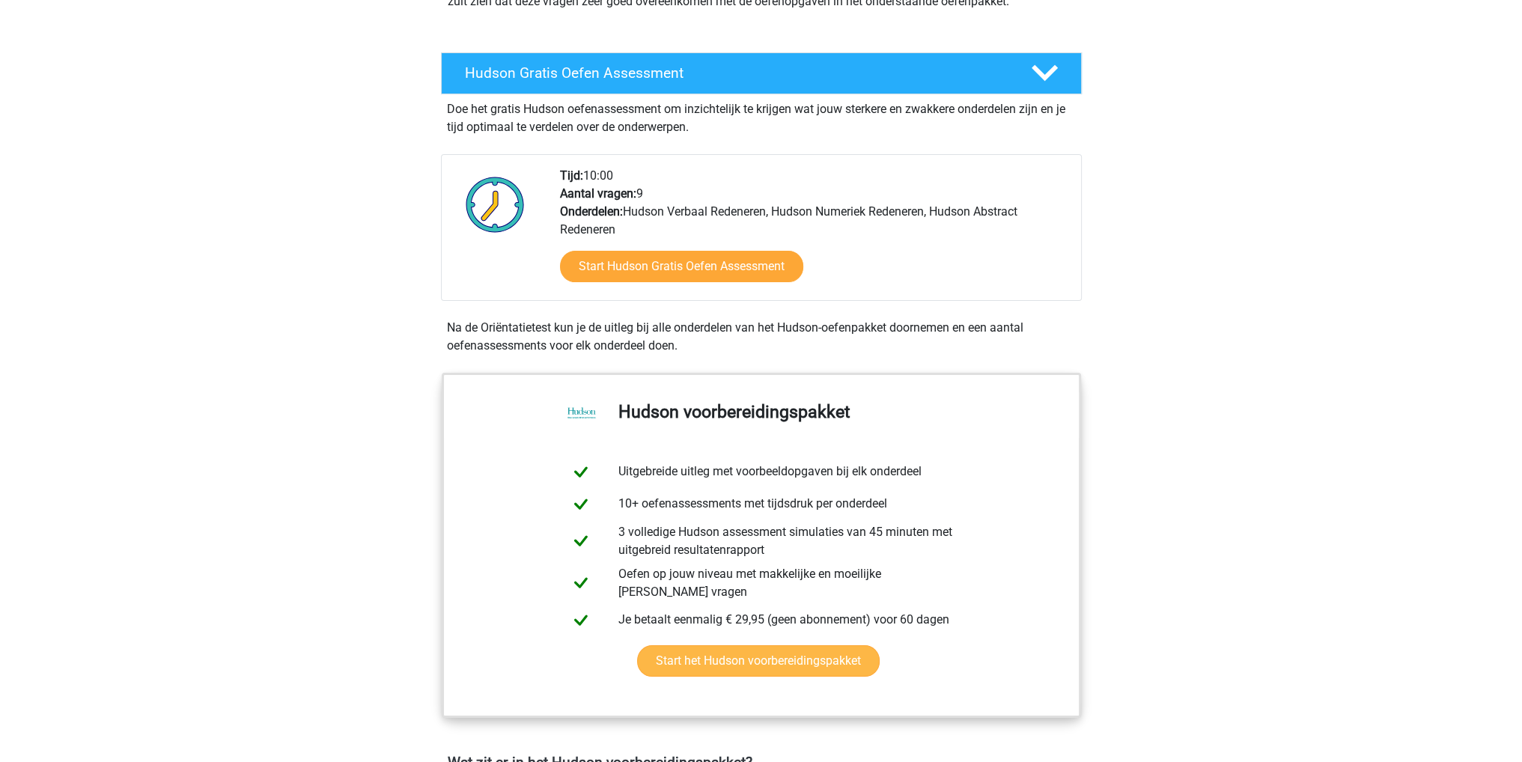
scroll to position [299, 0]
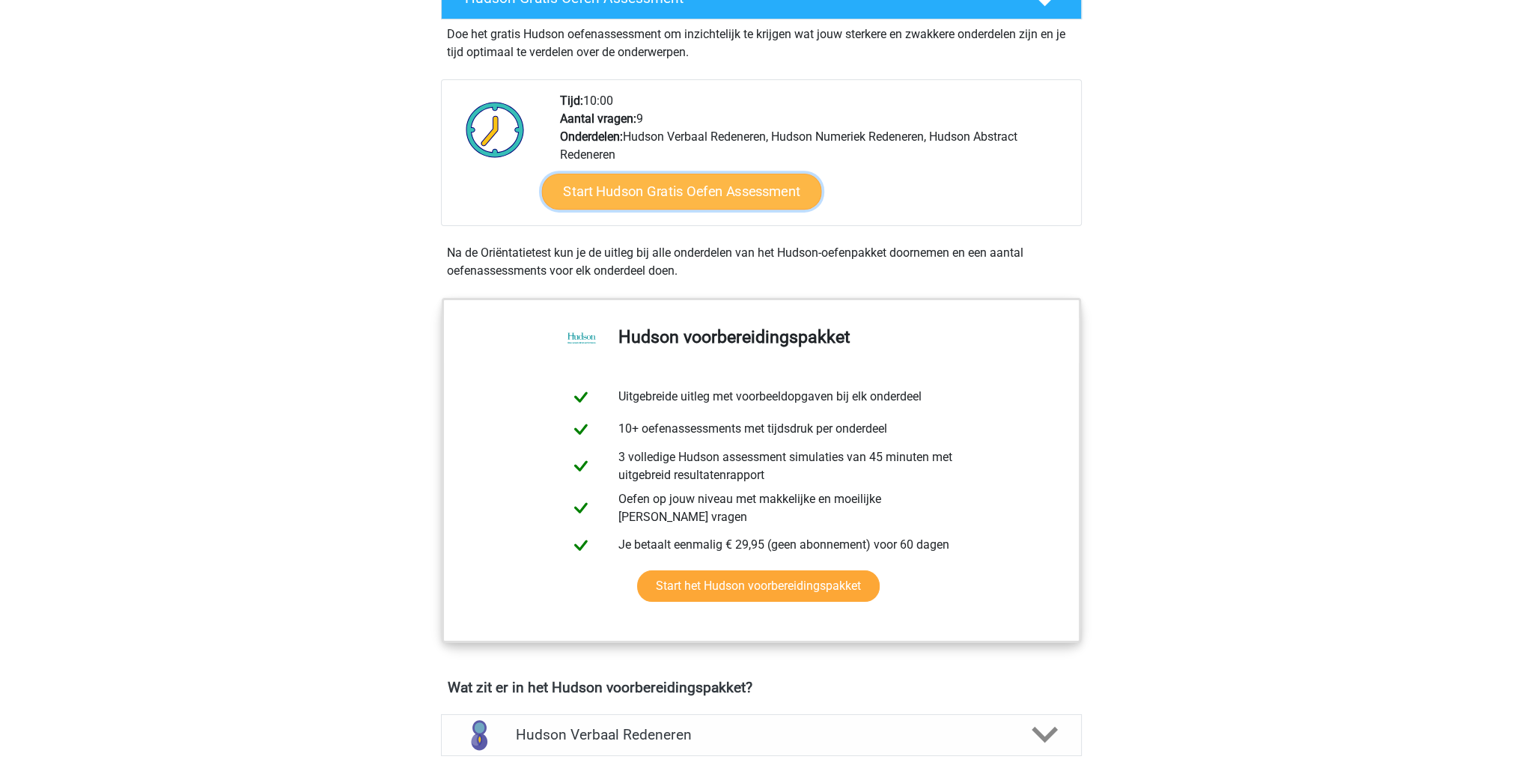
click at [692, 189] on link "Start Hudson Gratis Oefen Assessment" at bounding box center [681, 192] width 280 height 36
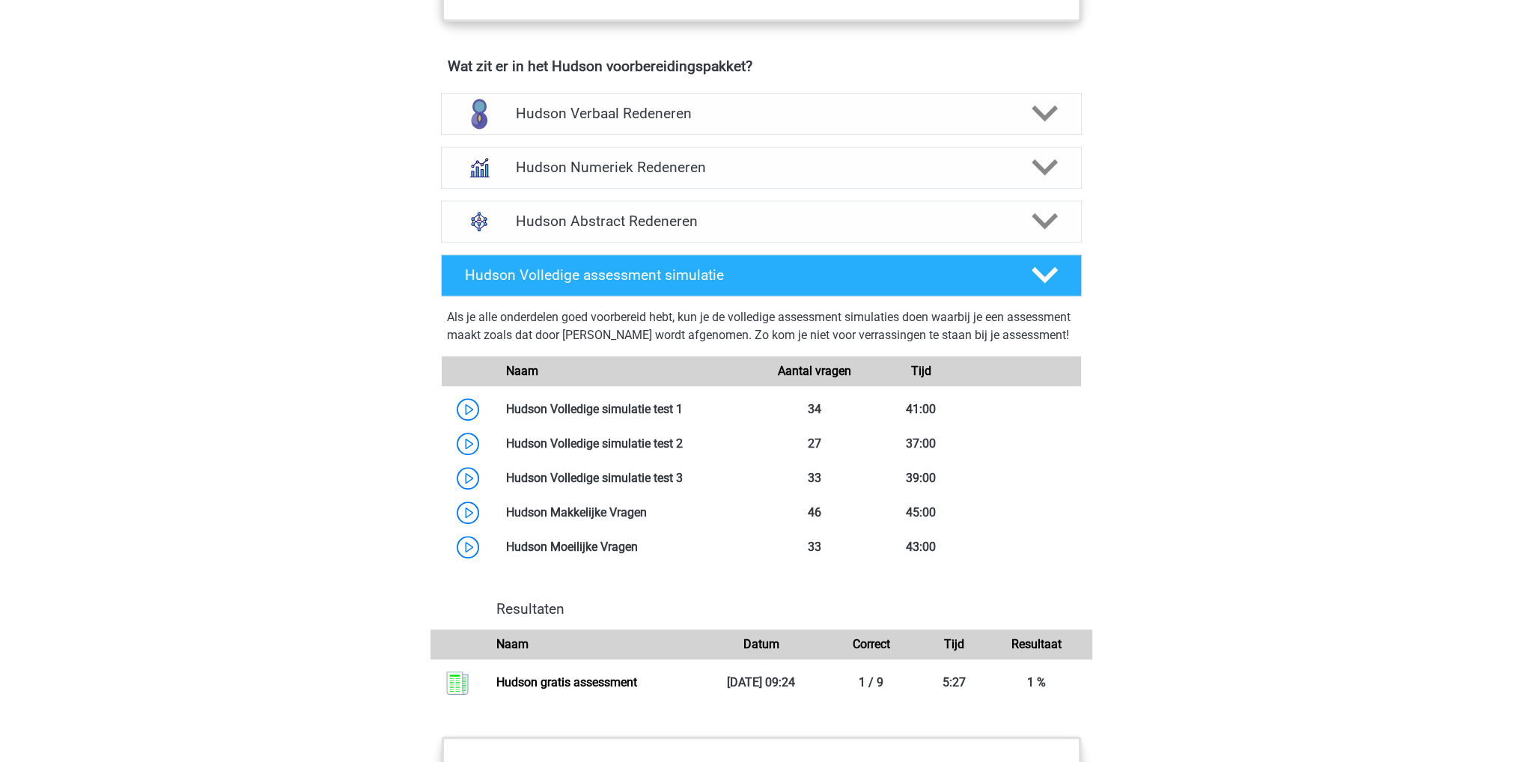
scroll to position [898, 0]
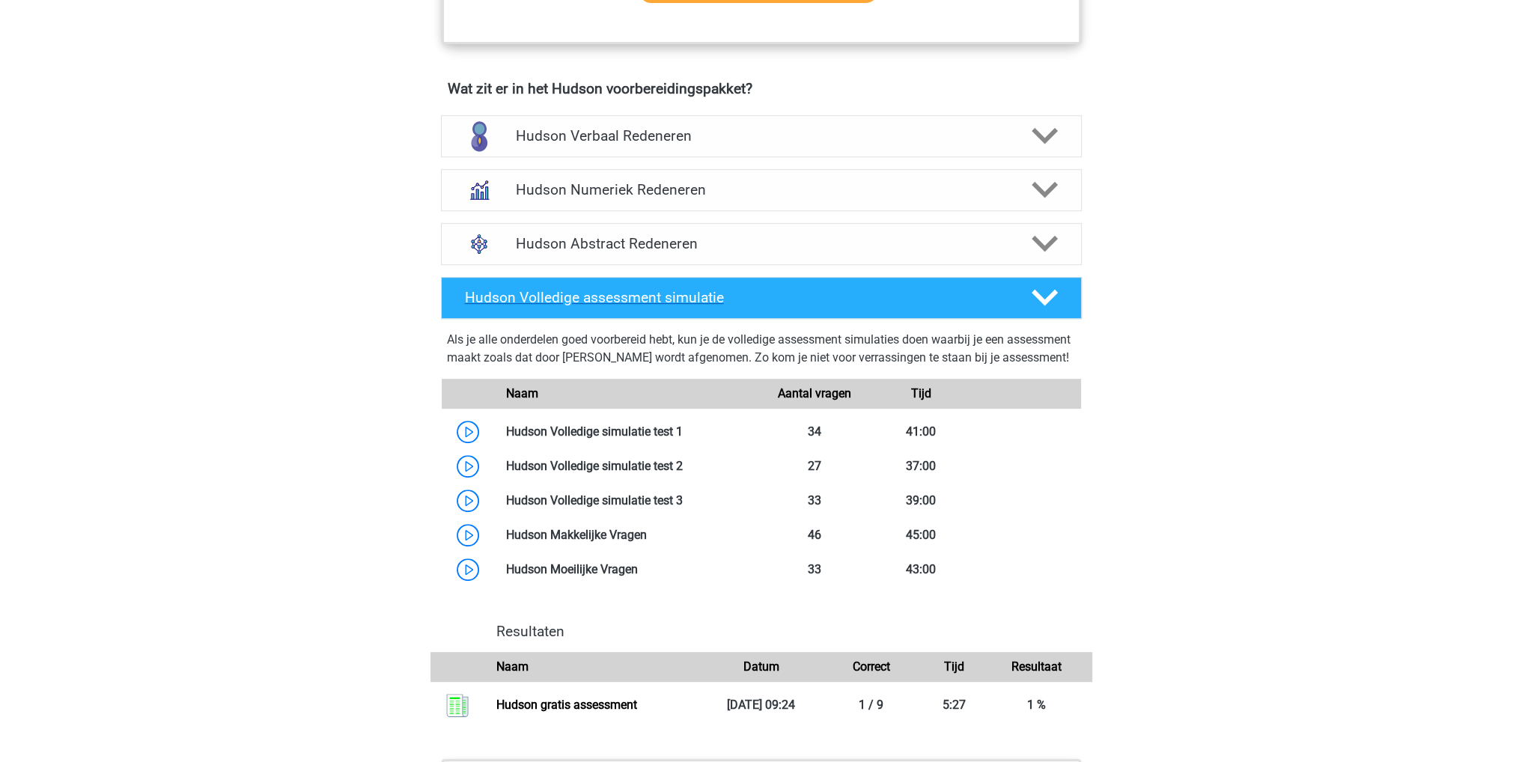
click at [1044, 300] on polygon at bounding box center [1045, 298] width 26 height 16
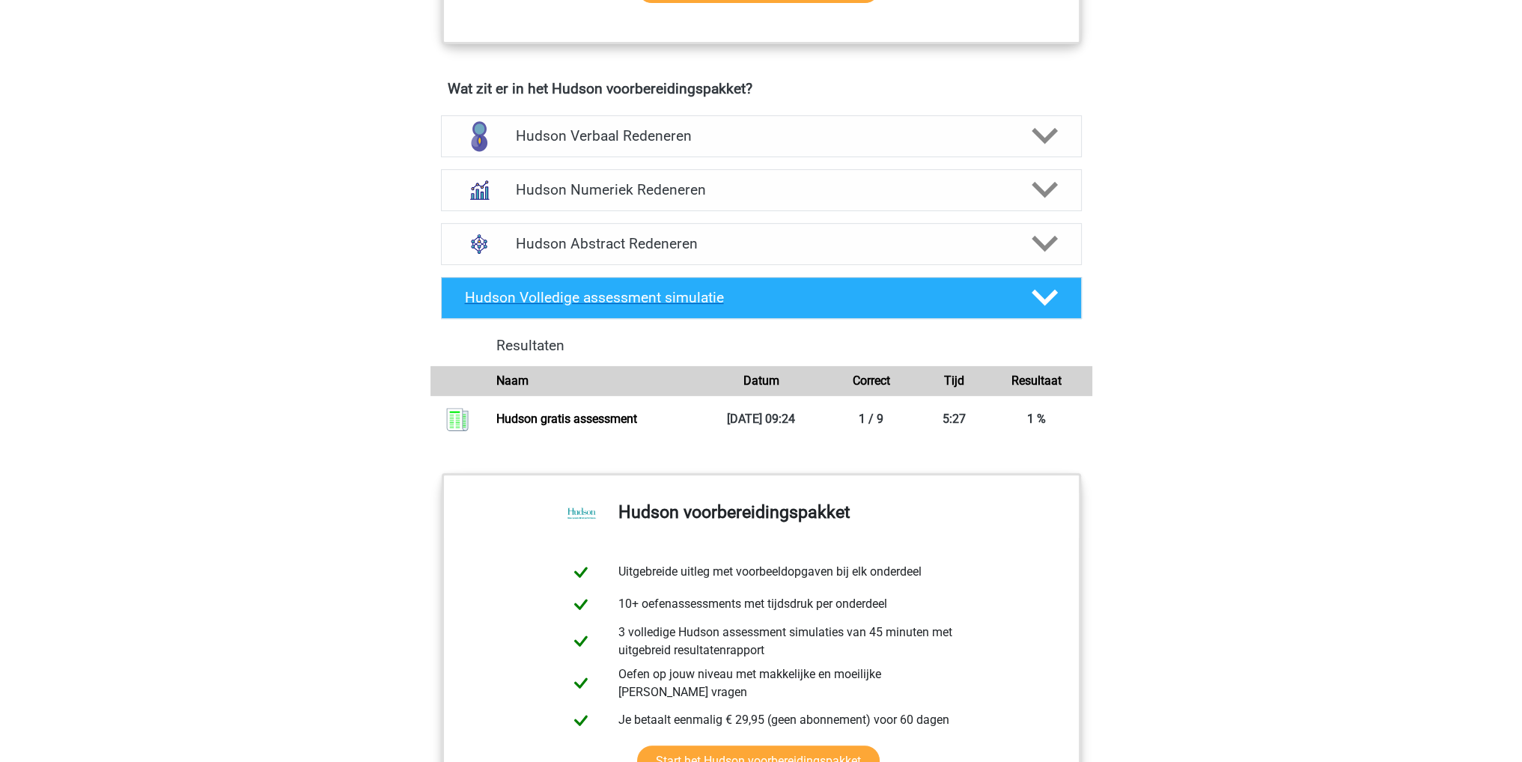
click at [1044, 300] on polygon at bounding box center [1045, 298] width 26 height 16
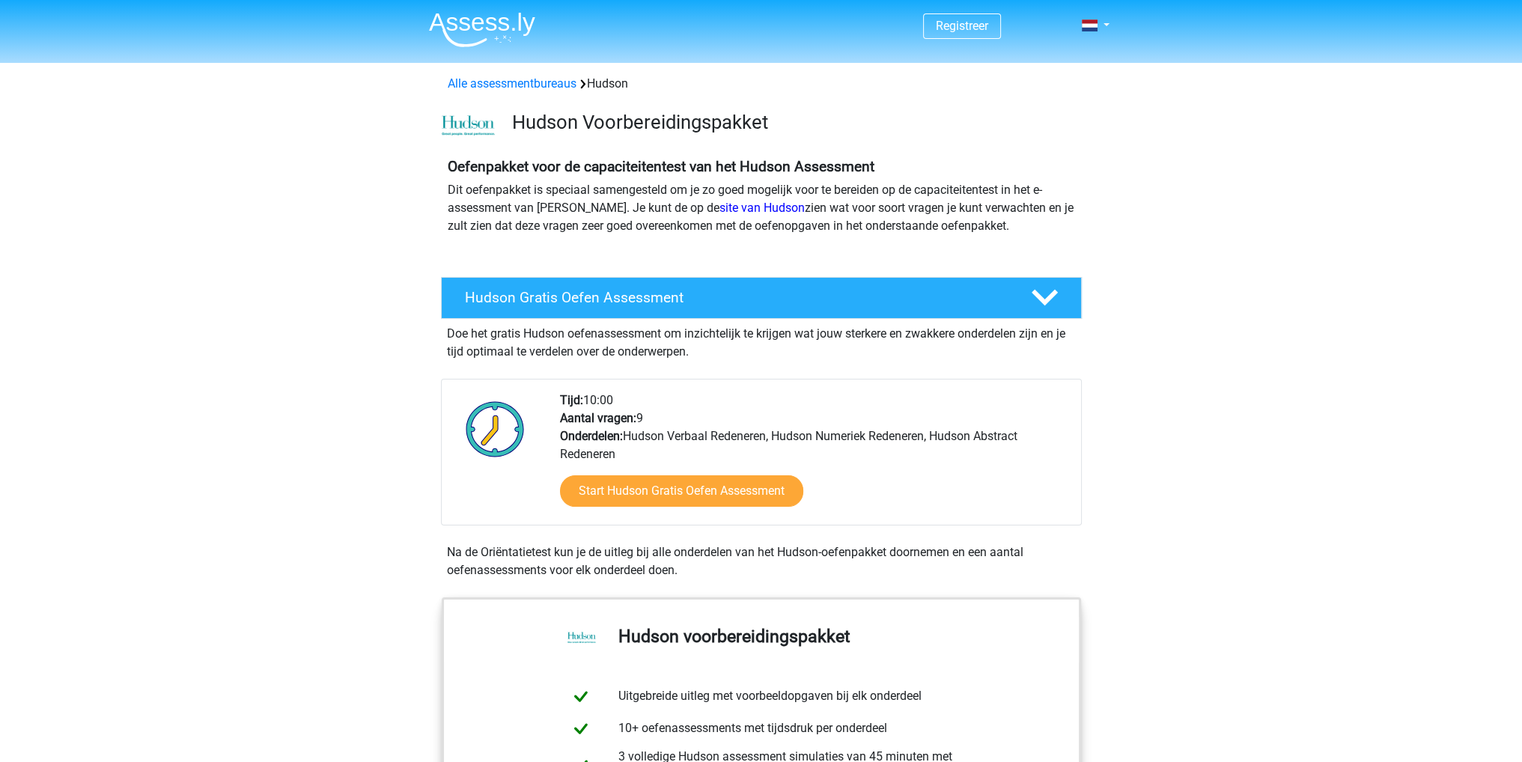
scroll to position [0, 0]
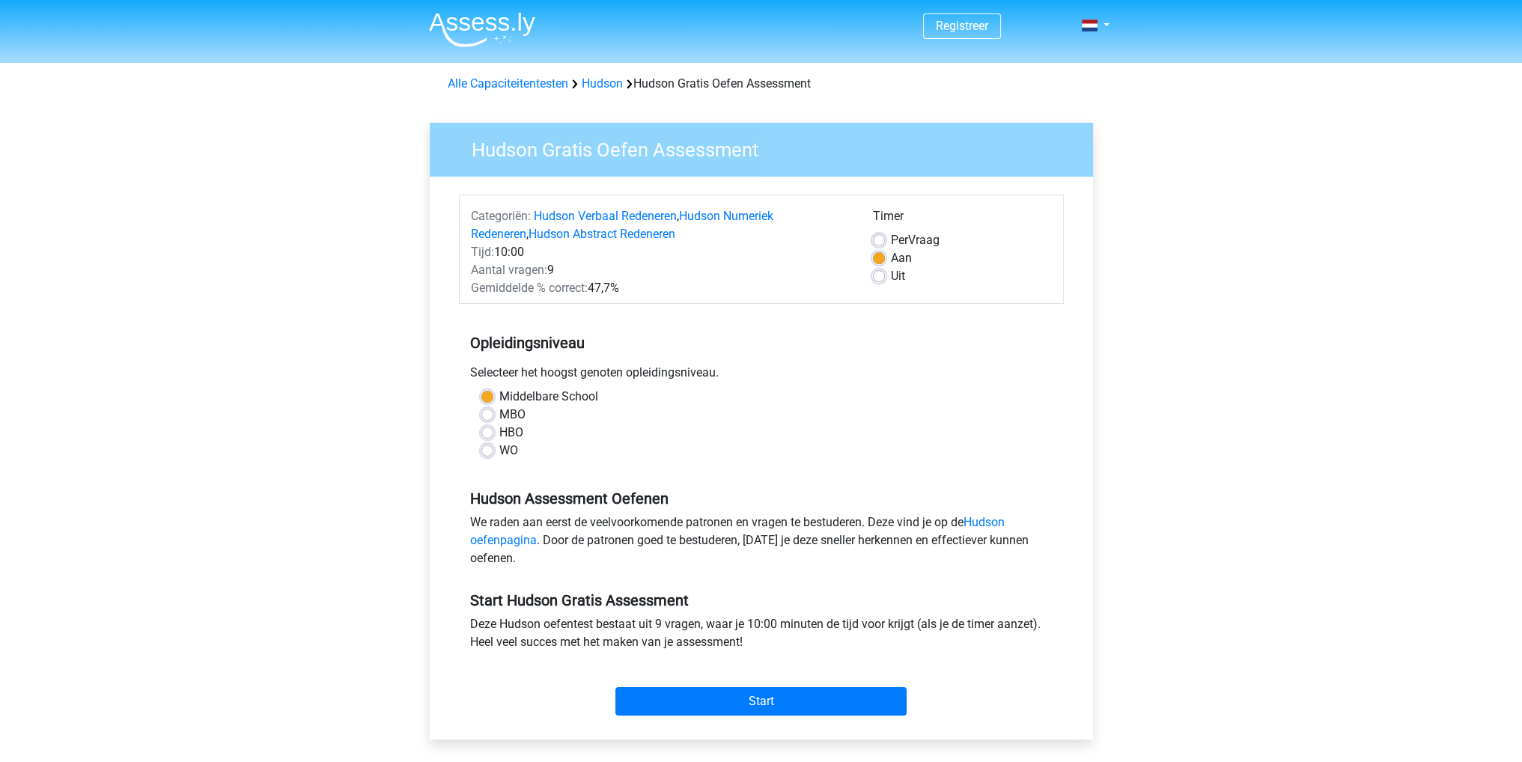
click at [891, 272] on label "Uit" at bounding box center [898, 276] width 14 height 18
click at [880, 272] on input "Uit" at bounding box center [879, 274] width 12 height 15
radio input "true"
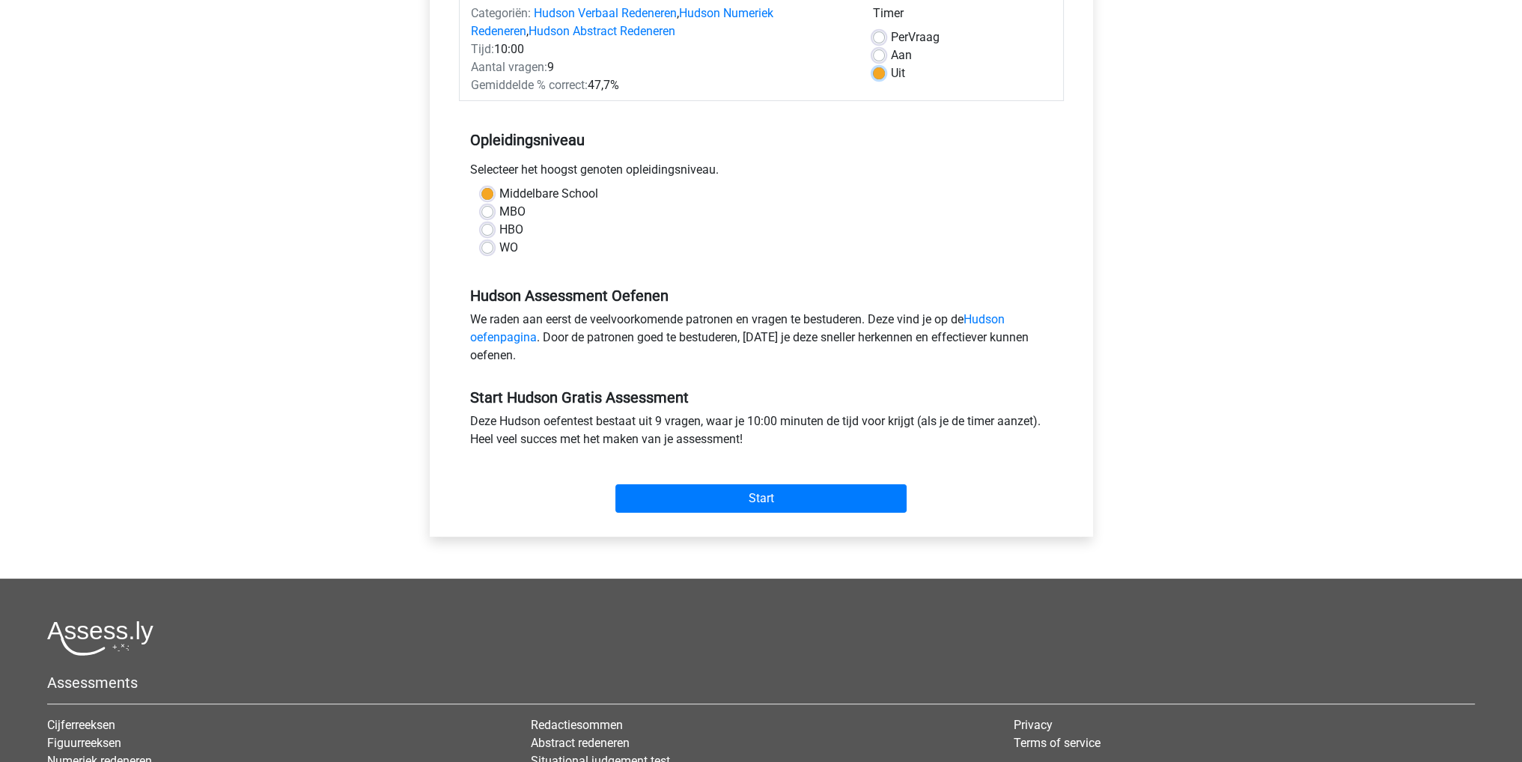
scroll to position [225, 0]
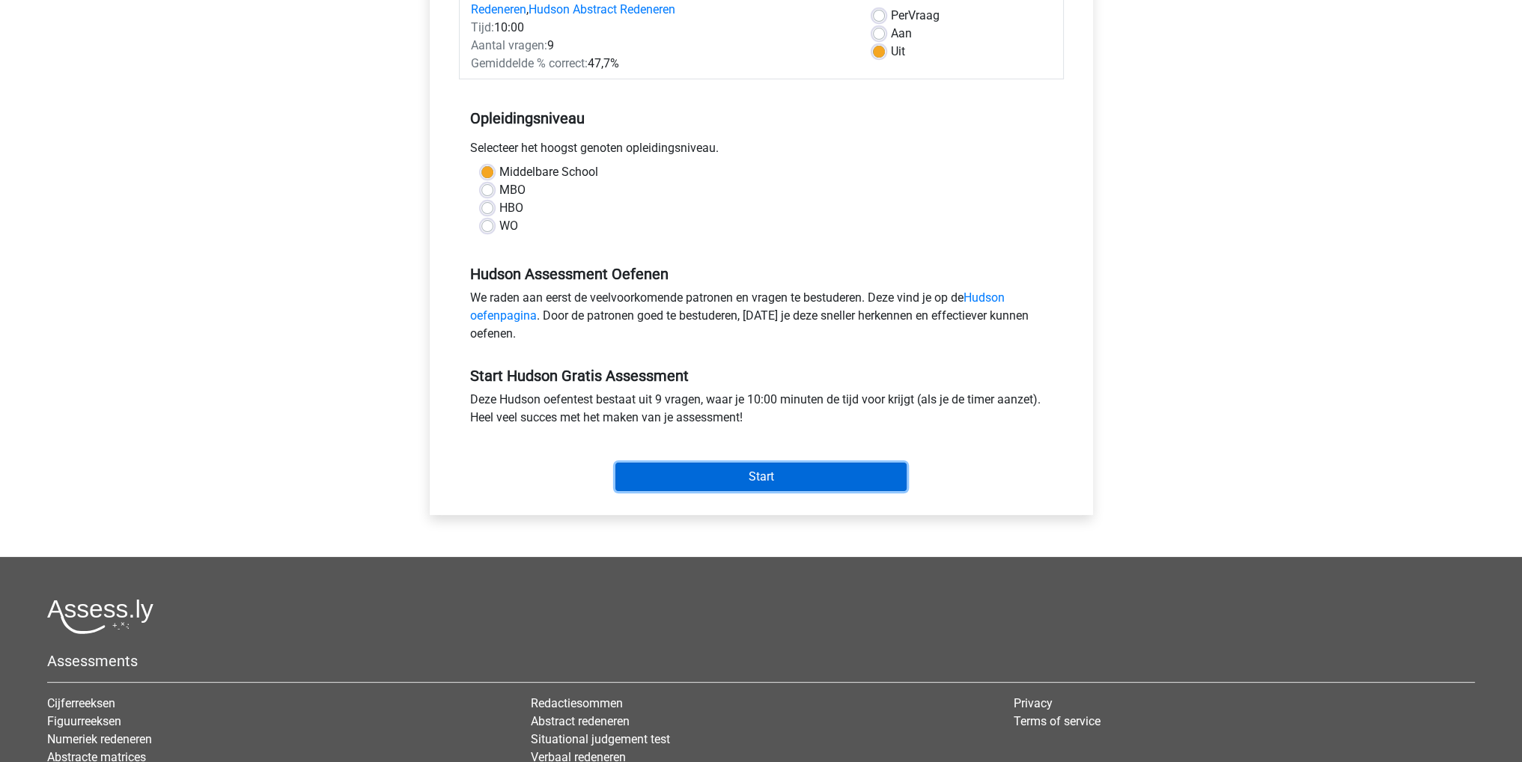
click at [773, 478] on input "Start" at bounding box center [760, 477] width 291 height 28
